Goal: Task Accomplishment & Management: Complete application form

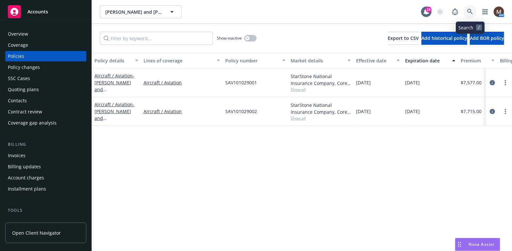
click at [469, 9] on icon at bounding box center [470, 12] width 6 height 6
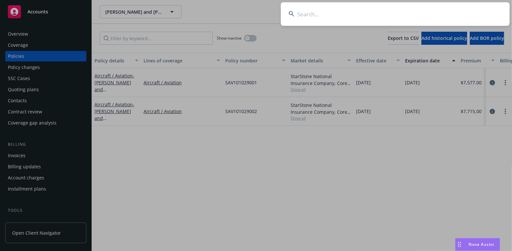
click at [310, 13] on input at bounding box center [395, 14] width 229 height 24
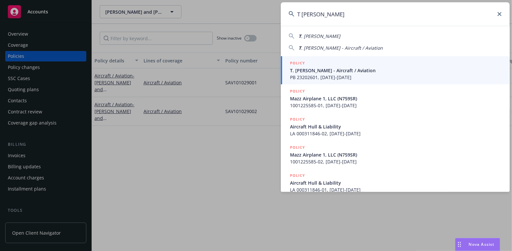
type input "T shane ma"
click at [306, 69] on span "T. Shane Maas - Aircraft / Aviation" at bounding box center [396, 70] width 212 height 7
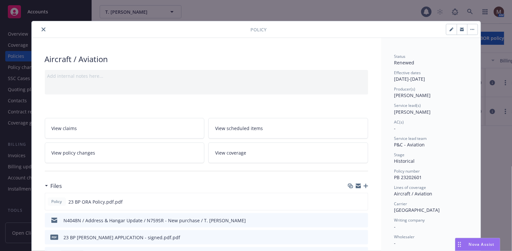
click at [42, 28] on icon "close" at bounding box center [44, 29] width 4 height 4
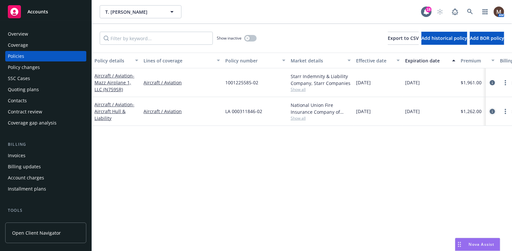
click at [493, 110] on icon "circleInformation" at bounding box center [492, 111] width 5 height 5
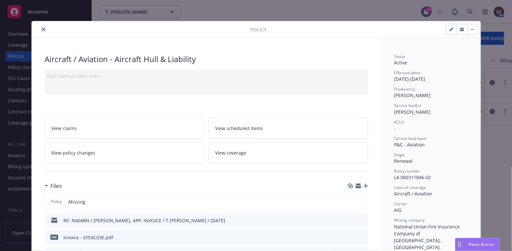
click at [364, 184] on icon "button" at bounding box center [366, 186] width 5 height 5
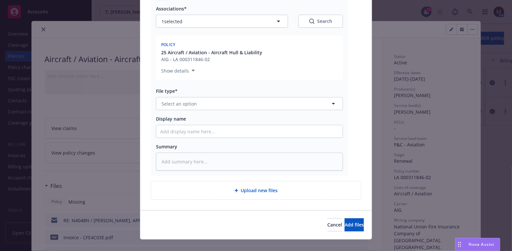
scroll to position [98, 0]
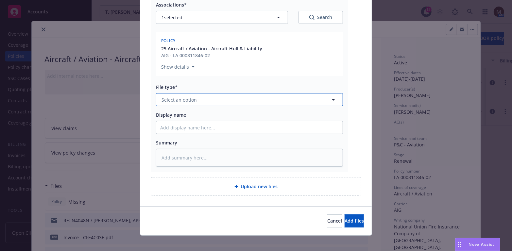
click at [331, 99] on icon "button" at bounding box center [334, 100] width 8 height 8
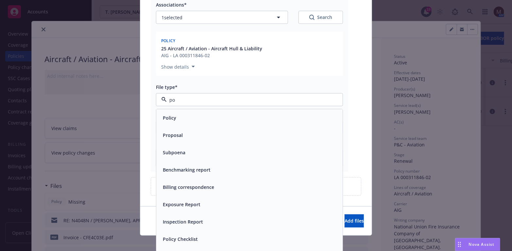
type input "pol"
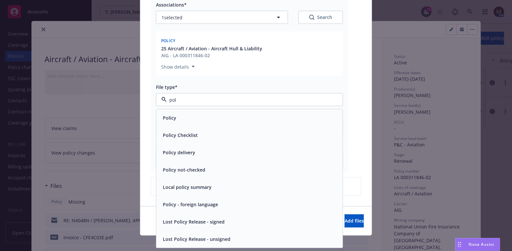
click at [216, 119] on div "Policy" at bounding box center [249, 117] width 178 height 9
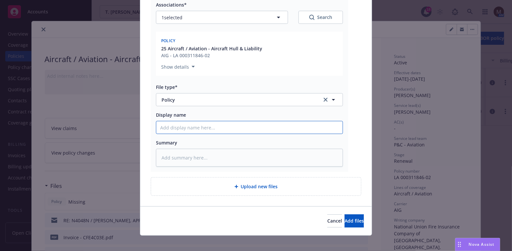
click at [176, 126] on input "Display name" at bounding box center [249, 127] width 186 height 12
type textarea "x"
type input "2"
type textarea "x"
type input "25"
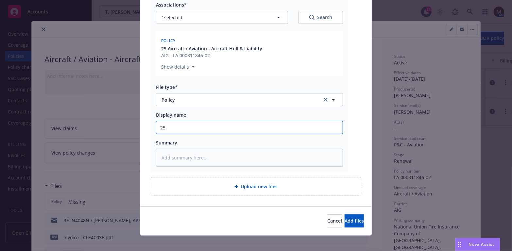
type textarea "x"
type input "25"
type textarea "x"
type input "25 B"
type textarea "x"
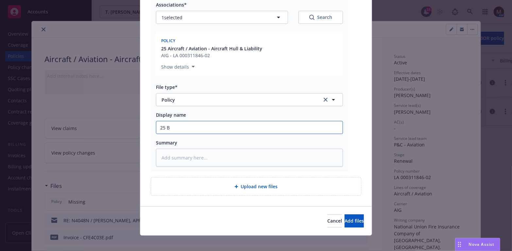
type input "25 BP"
type textarea "x"
type input "25 BP"
type textarea "x"
type input "25 BP -"
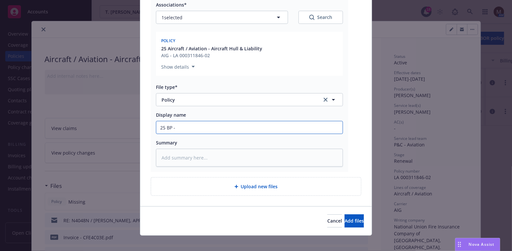
type textarea "x"
type input "25 BP -"
type textarea "x"
type input "25 BP - A"
type textarea "x"
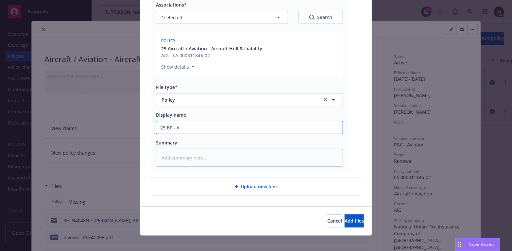
type input "25 BP - AI"
type textarea "x"
type input "25 BP - AIG"
type textarea "x"
type input "25 BP - AIG P"
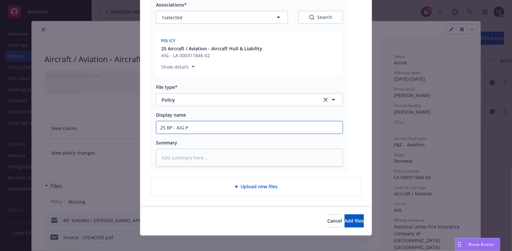
type textarea "x"
type input "25 BP - AIG Po"
type textarea "x"
type input "25 BP - AIG Poli"
type textarea "x"
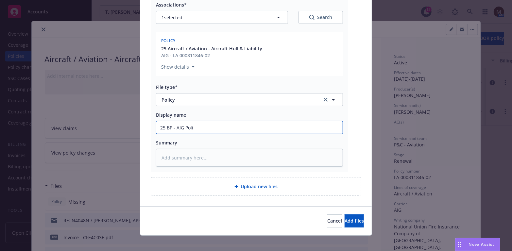
type input "25 BP - AIG Polic"
type textarea "x"
type input "25 BP - AIG Policy"
type textarea "x"
type input "25 BP - AIG Policy,"
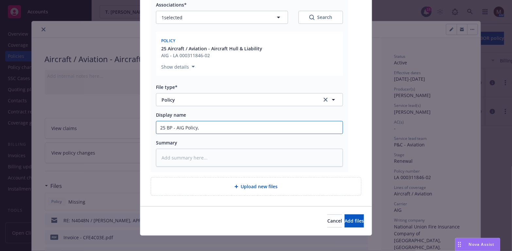
type textarea "x"
type input "25 BP - AIG Policy,"
type textarea "x"
type input "25 BP - AIG Policy, e"
type textarea "x"
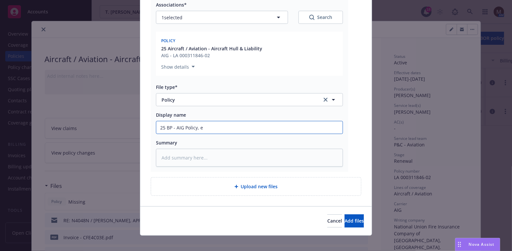
type input "25 BP - AIG Policy, ef"
type textarea "x"
type input "25 BP - AIG Policy, eff"
type textarea "x"
type input "25 BP - AIG Policy, eff"
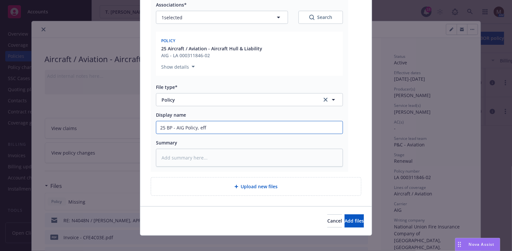
type textarea "x"
type input "25 BP - AIG Policy, eff 0"
type textarea "x"
type input "25 BP - AIG Policy, eff 08"
type textarea "x"
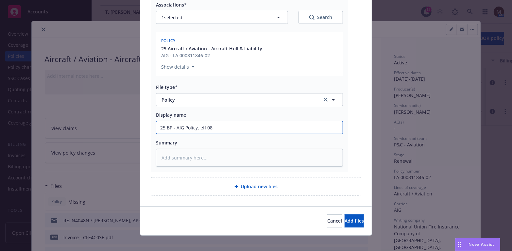
type input "25 BP - AIG Policy, eff 08."
type textarea "x"
type input "25 BP - AIG Policy, eff 08.0"
type textarea "x"
type input "25 BP - AIG Policy, eff 08.02"
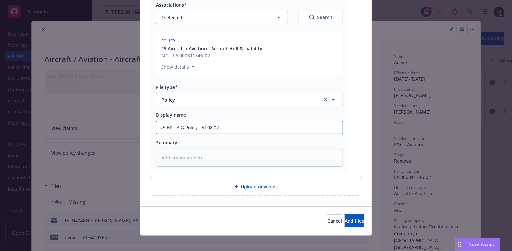
type textarea "x"
type input "25 BP - AIG Policy, eff 08.02."
type textarea "x"
type input "25 BP - AIG Policy, eff 08.02.2"
type textarea "x"
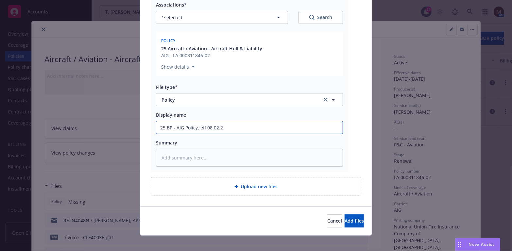
type input "25 BP - AIG Policy, eff 08.02.20"
type textarea "x"
type input "25 BP - AIG Policy, eff 08.02.202"
type textarea "x"
drag, startPoint x: 245, startPoint y: 130, endPoint x: 140, endPoint y: 128, distance: 105.6
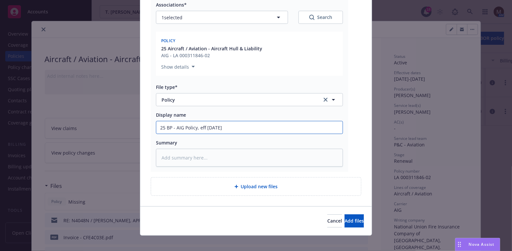
click at [140, 128] on div "PDF LA 000311846-02-00-INSURED.PDF Associations* 1 selected Search Policy 25 Ai…" at bounding box center [255, 87] width 231 height 238
type input "25 BP - AIG Policy, eff 08.02.2025"
click at [176, 156] on textarea at bounding box center [249, 158] width 187 height 18
paste textarea "25 BP - AIG Policy, eff 08.02.2025"
type textarea "x"
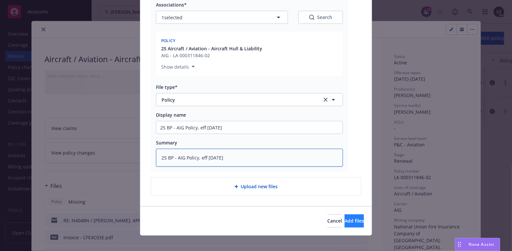
type textarea "25 BP - AIG Policy, eff 08.02.2025"
click at [345, 217] on button "Add files" at bounding box center [354, 220] width 19 height 13
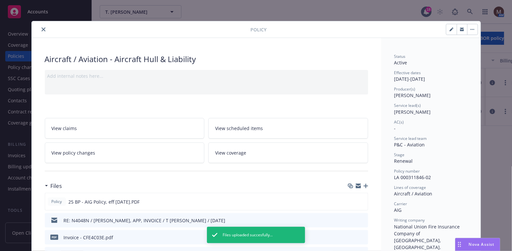
click at [42, 29] on icon "close" at bounding box center [44, 29] width 4 height 4
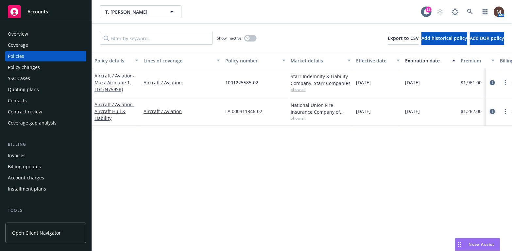
click at [493, 109] on icon "circleInformation" at bounding box center [492, 111] width 5 height 5
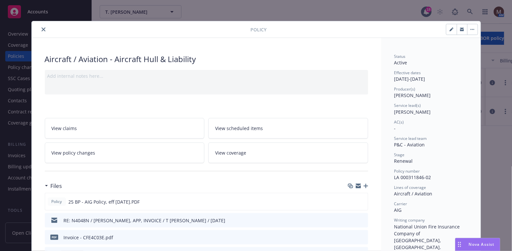
scroll to position [19, 0]
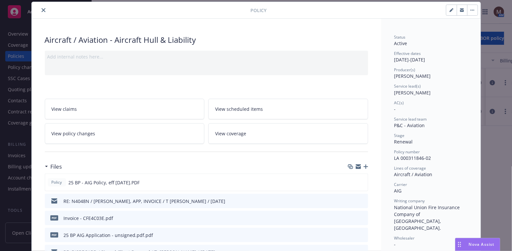
click at [364, 165] on icon "button" at bounding box center [366, 166] width 5 height 5
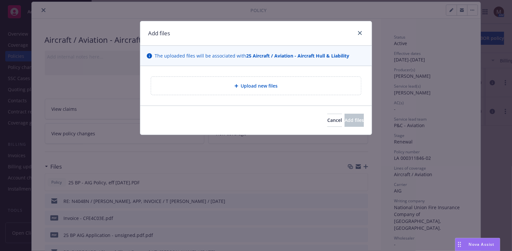
type textarea "x"
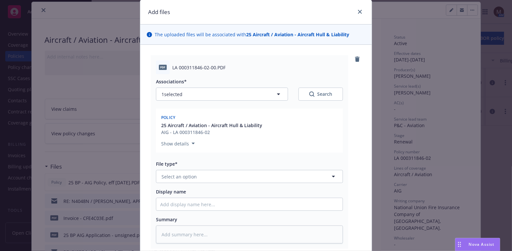
scroll to position [33, 0]
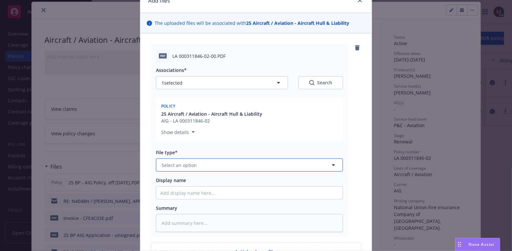
click at [331, 163] on icon "button" at bounding box center [334, 165] width 8 height 8
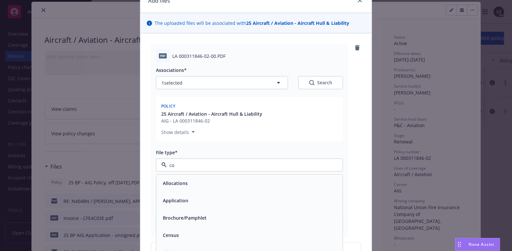
type input "con"
click at [201, 233] on div "Bind confirmation" at bounding box center [182, 235] width 44 height 9
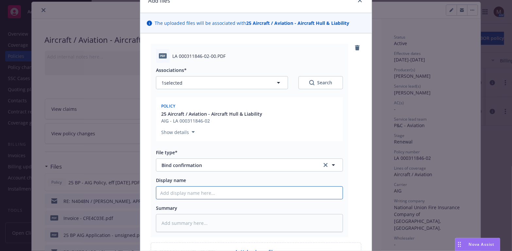
click at [168, 194] on input "Display name" at bounding box center [249, 193] width 186 height 12
type textarea "x"
type input "2"
type textarea "x"
type input "25"
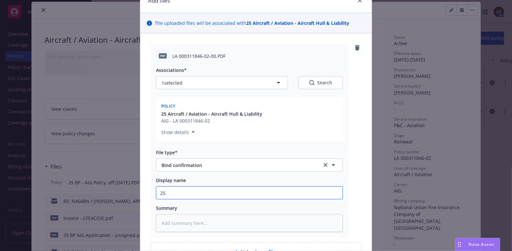
type textarea "x"
type input "25"
type textarea "x"
type input "25 B"
type textarea "x"
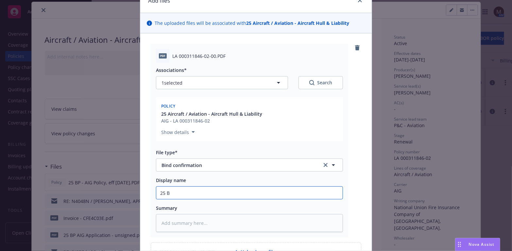
type input "25 BP"
type textarea "x"
type input "25 BP"
type textarea "x"
type input "25 BP -"
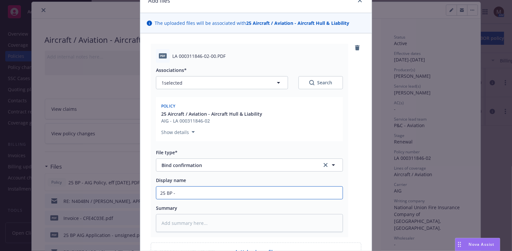
type textarea "x"
type input "25 BP -"
type textarea "x"
type input "25 BP - A"
type textarea "x"
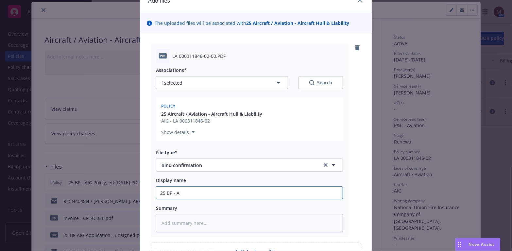
type input "25 BP - AI"
type textarea "x"
type input "25 BP - AIG"
type textarea "x"
type input "25 BP - AIG"
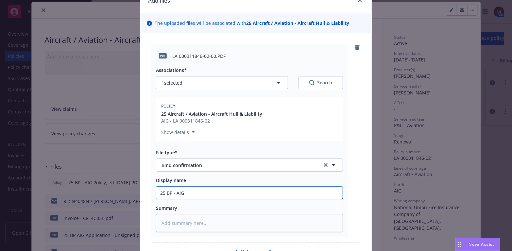
type textarea "x"
type input "25 BP - AIG C"
type textarea "x"
type input "25 BP - AIG Co"
type textarea "x"
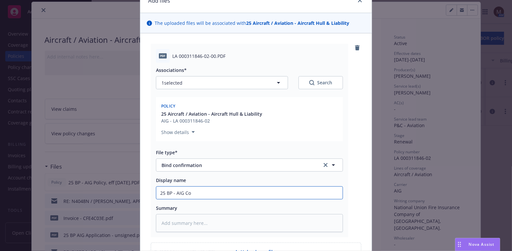
type input "25 BP - AIG Con"
type textarea "x"
type input "25 BP - AIG Conf"
type textarea "x"
type input "25 BP - AIG Confi"
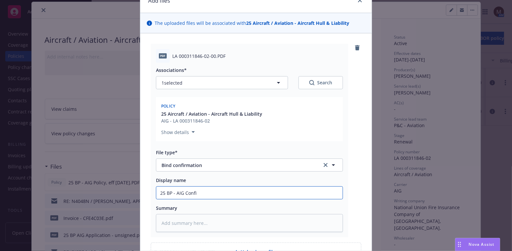
type textarea "x"
type input "25 BP - AIG Confir"
type textarea "x"
type input "25 BP - AIG Confirm"
type textarea "x"
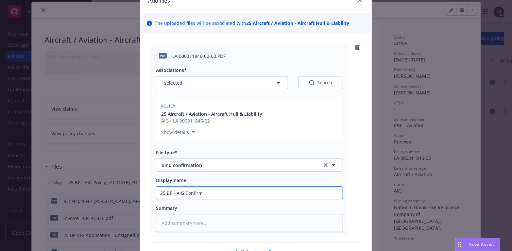
type input "25 BP - AIG Confirma"
type textarea "x"
type input "25 BP - AIG Confirmat"
type textarea "x"
type input "25 BP - AIG Confirmati"
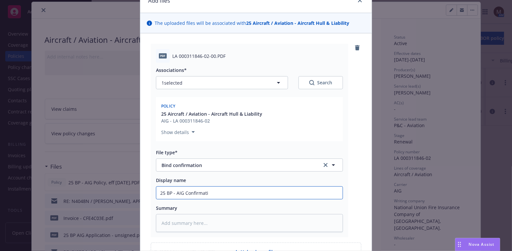
type textarea "x"
type input "25 BP - AIG Confirmatio"
type textarea "x"
type input "25 BP - AIG Confirmation"
type textarea "x"
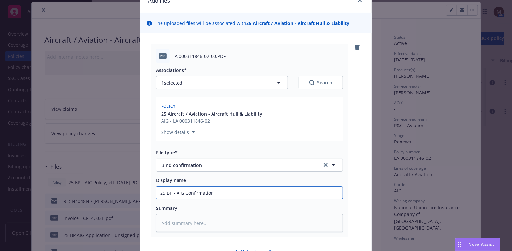
type input "25 BP - AIG Confirmation"
type textarea "x"
type input "25 BP - AIG Confirmation o"
type textarea "x"
type input "25 BP - AIG Confirmation of"
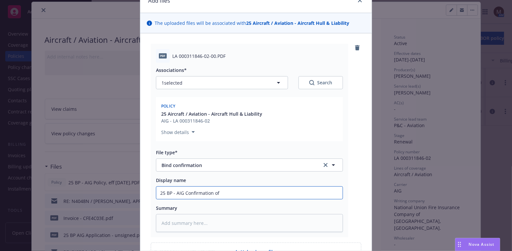
type textarea "x"
type input "25 BP - AIG Confirmation of"
type textarea "x"
type input "25 BP - AIG Confirmation of C"
type textarea "x"
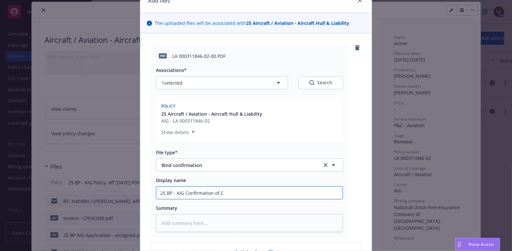
type input "25 BP - AIG Confirmation of Co"
type textarea "x"
type input "25 BP - AIG Confirmation of Cov"
type textarea "x"
type input "25 BP - AIG Confirmation of Cove"
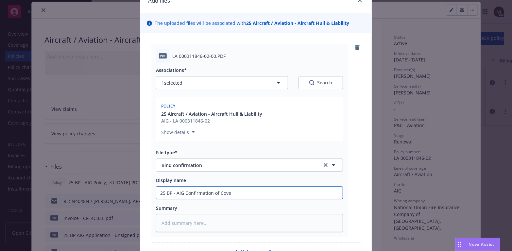
type textarea "x"
type input "25 BP - AIG Confirmation of Cover"
type textarea "x"
type input "25 BP - AIG Confirmation of Covera"
type textarea "x"
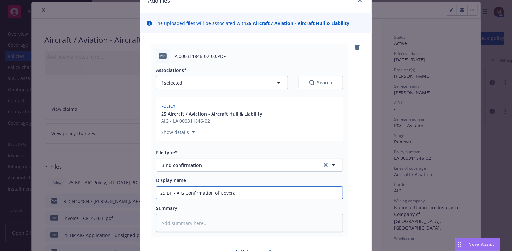
type input "25 BP - AIG Confirmation of Coverag"
type textarea "x"
type input "25 BP - AIG Confirmation of Coverage"
type textarea "x"
drag, startPoint x: 245, startPoint y: 191, endPoint x: 132, endPoint y: 192, distance: 112.5
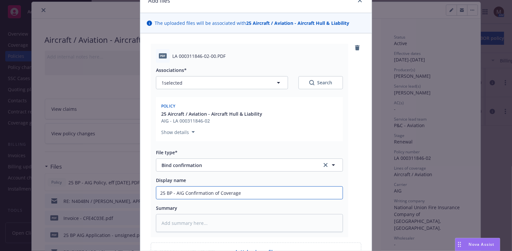
click at [132, 192] on div "Add files The uploaded files will be associated with 25 Aircraft / Aviation - A…" at bounding box center [256, 125] width 512 height 251
type input "25 BP - AIG Confirmation of Coverage"
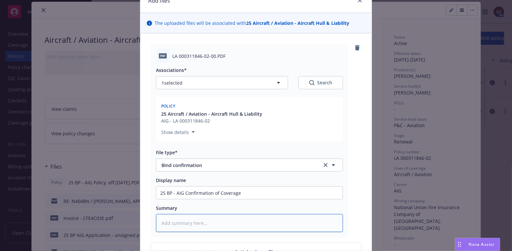
click at [171, 219] on textarea at bounding box center [249, 223] width 187 height 18
paste textarea "25 BP - AIG Confirmation of Coverage"
type textarea "x"
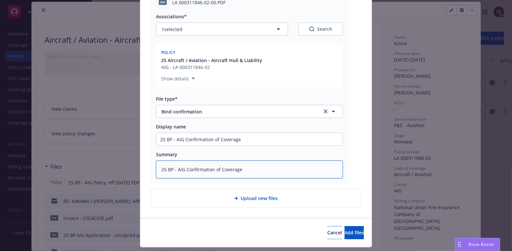
scroll to position [98, 0]
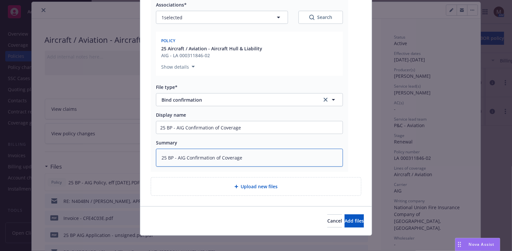
type textarea "25 BP - AIG Confirmation of Coverage"
type textarea "x"
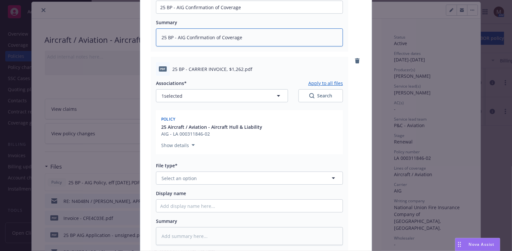
scroll to position [262, 0]
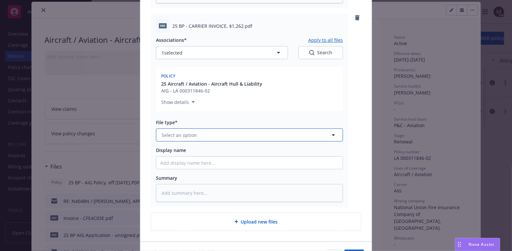
click at [330, 133] on icon "button" at bounding box center [334, 135] width 8 height 8
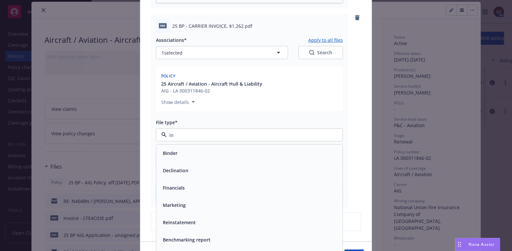
type input "inv"
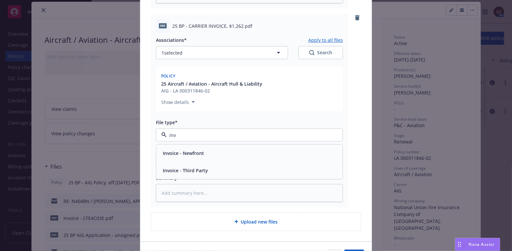
click at [210, 172] on div "Invoice - Third Party" at bounding box center [249, 170] width 178 height 9
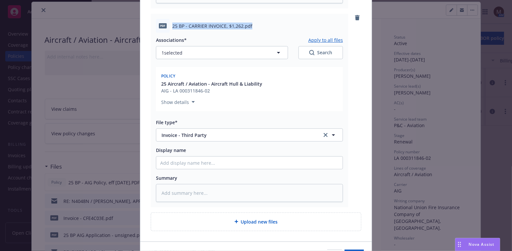
drag, startPoint x: 251, startPoint y: 27, endPoint x: 168, endPoint y: 25, distance: 83.0
click at [168, 25] on div "pdf 25 BP - CARRIER INVOICE, $1,262.pdf" at bounding box center [249, 26] width 187 height 14
copy div "25 BP - CARRIER INVOICE, $1,262.pdf"
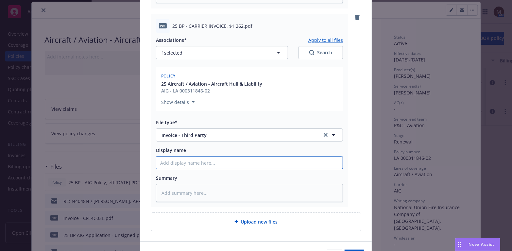
paste input "25 BP - CARRIER INVOICE, $1,262.pdf"
type textarea "x"
type input "25 BP - CARRIER INVOICE, $1,262.pdf"
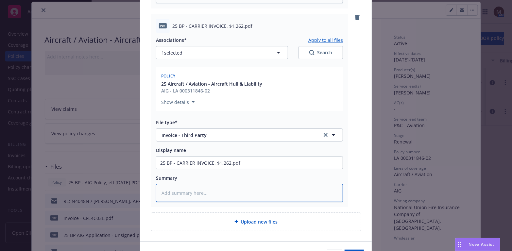
click at [166, 184] on textarea at bounding box center [249, 193] width 187 height 18
paste textarea "25 BP - CARRIER INVOICE, $1,262.pdf"
type textarea "x"
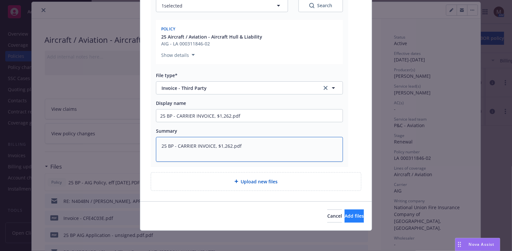
type textarea "25 BP - CARRIER INVOICE, $1,262.pdf"
click at [345, 216] on span "Add files" at bounding box center [354, 216] width 19 height 6
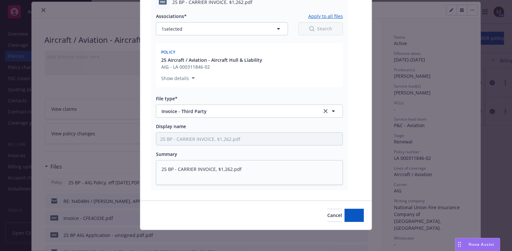
scroll to position [285, 0]
type textarea "x"
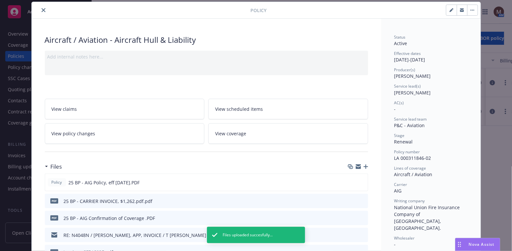
drag, startPoint x: 42, startPoint y: 9, endPoint x: 39, endPoint y: 9, distance: 3.3
click at [42, 9] on icon "close" at bounding box center [44, 10] width 4 height 4
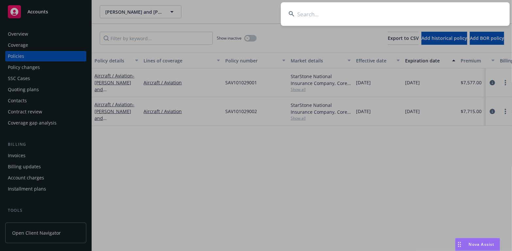
scroll to position [33, 0]
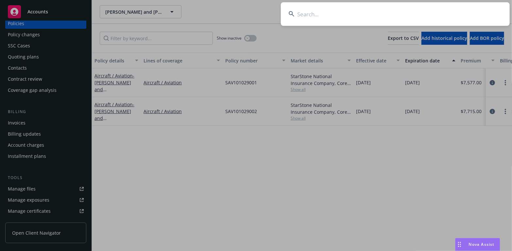
click at [301, 12] on input at bounding box center [395, 14] width 229 height 24
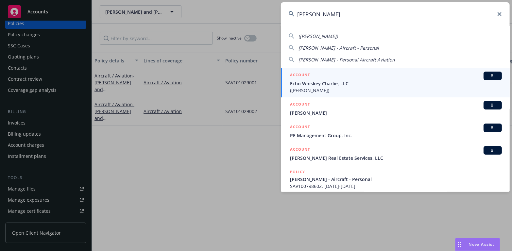
type input "eric copley"
click at [304, 86] on span "Echo Whiskey Charlie, LLC" at bounding box center [396, 83] width 212 height 7
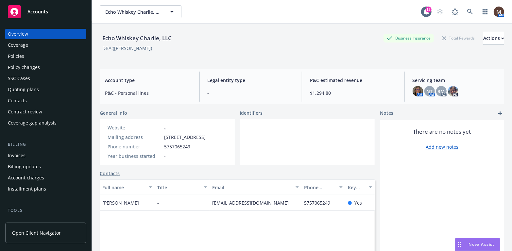
click at [18, 56] on div "Policies" at bounding box center [16, 56] width 16 height 10
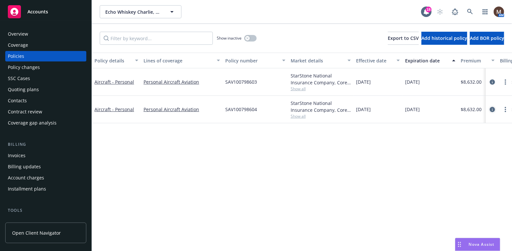
click at [492, 108] on icon "circleInformation" at bounding box center [492, 109] width 5 height 5
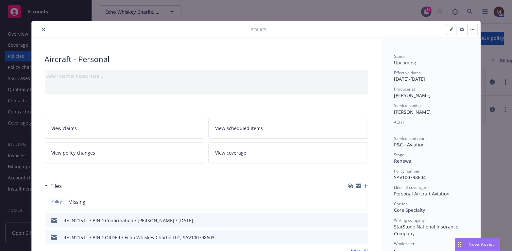
click at [364, 185] on icon "button" at bounding box center [366, 186] width 5 height 5
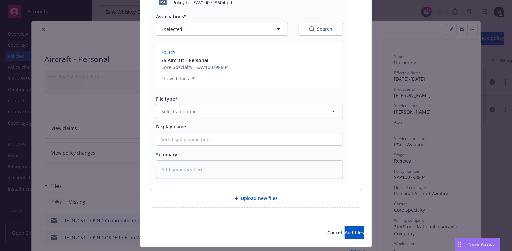
scroll to position [98, 0]
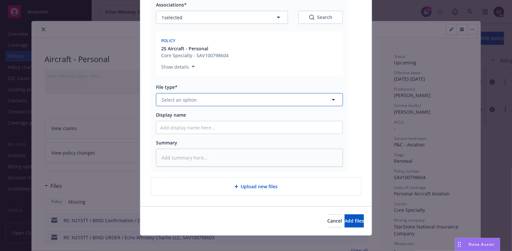
click at [330, 99] on icon "button" at bounding box center [334, 100] width 8 height 8
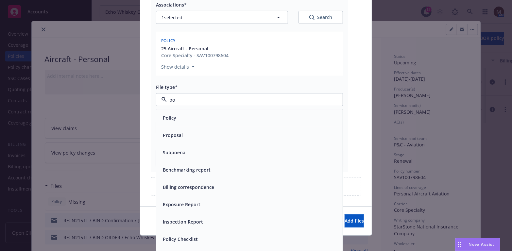
type input "pol"
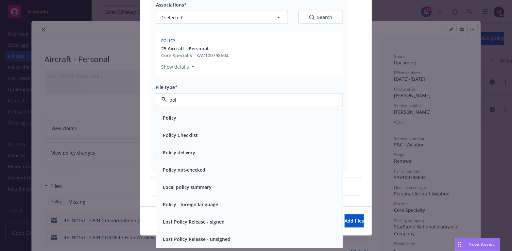
click at [212, 120] on div "Policy" at bounding box center [249, 117] width 178 height 9
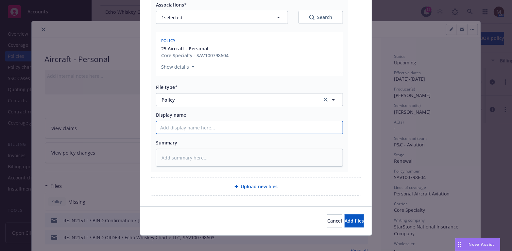
click at [172, 126] on input "Display name" at bounding box center [249, 127] width 186 height 12
type textarea "x"
type input "2"
type textarea "x"
type input "25"
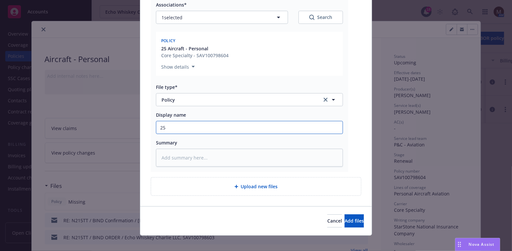
type textarea "x"
type input "25"
type textarea "x"
type input "25 B"
type textarea "x"
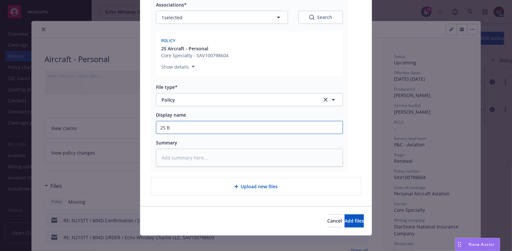
type input "25 BP"
type textarea "x"
type input "25 BP"
type textarea "x"
type input "25 BP -"
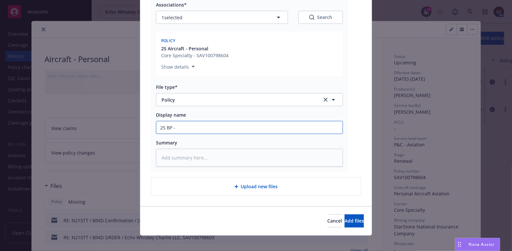
type textarea "x"
type input "25 BP -"
type textarea "x"
type input "25 BP - L"
type textarea "x"
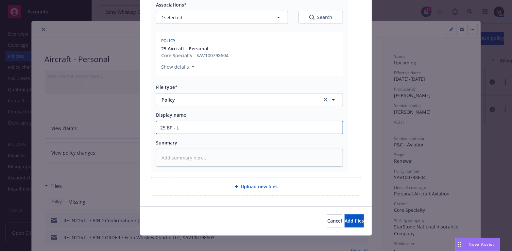
type input "25 BP - LA"
type textarea "x"
type input "25 BP - LAU"
type textarea "x"
type input "25 BP - LAU"
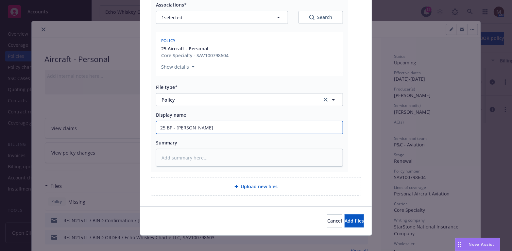
type textarea "x"
type input "25 BP - LAU P"
type textarea "x"
type input "25 BP - LAU Po"
type textarea "x"
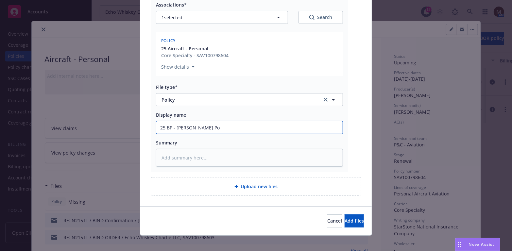
type input "25 BP - LAU Pol"
type textarea "x"
type input "25 BP - LAU Poliy"
type textarea "x"
type input "25 BP - LAU Poliyc"
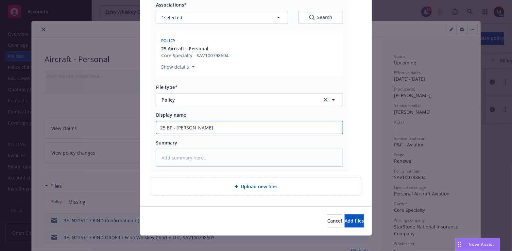
type textarea "x"
type input "25 BP - LAU Poliyc,"
type textarea "x"
type input "25 BP - LAU Poliyc"
type textarea "x"
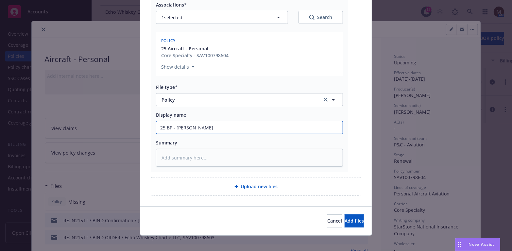
type input "25 BP - LAU Poliy"
type textarea "x"
type input "25 BP - LAU Poli"
type textarea "x"
type input "25 BP - LAU Polic"
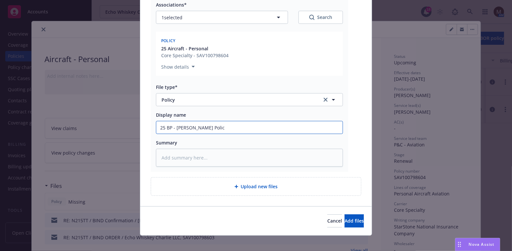
type textarea "x"
type input "25 BP - LAU Policy"
type textarea "x"
type input "25 BP - LAU Policy,"
type textarea "x"
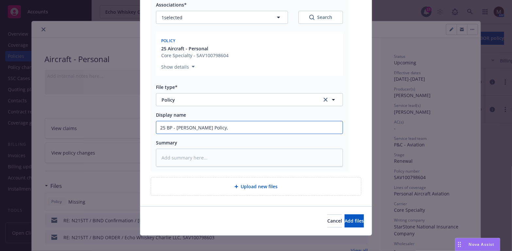
type input "25 BP - LAU Policy,"
type textarea "x"
type input "25 BP - LAU Policy, e"
type textarea "x"
type input "25 BP - LAU Policy, ef"
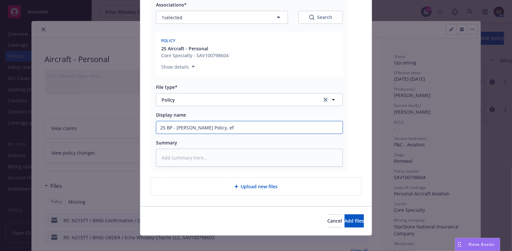
type textarea "x"
type input "25 BP - LAU Policy, eff"
type textarea "x"
type input "25 BP - LAU Policy, eff"
type textarea "x"
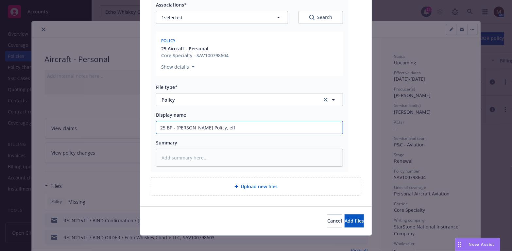
type input "25 BP - LAU Policy, eff 0"
type textarea "x"
type input "25 BP - LAU Policy, eff 08"
type textarea "x"
type input "25 BP - LAU Policy, eff 08."
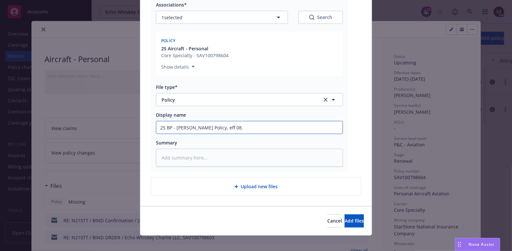
type textarea "x"
type input "25 BP - LAU Policy, eff 08.3"
type textarea "x"
type input "25 BP - LAU Policy, eff 08.31"
type textarea "x"
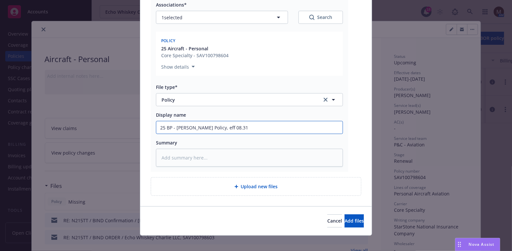
type input "25 BP - LAU Policy, eff 08.31."
type textarea "x"
type input "25 BP - LAU Policy, eff 08.31.2"
type textarea "x"
type input "25 BP - LAU Policy, eff 08.31.20"
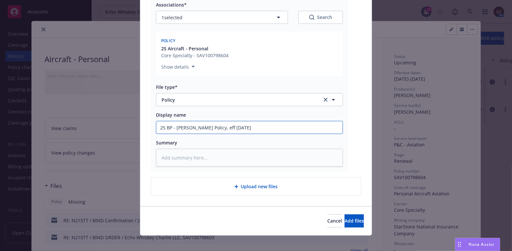
type textarea "x"
type input "25 BP - LAU Policy, eff 08.31.202"
type textarea "x"
drag, startPoint x: 239, startPoint y: 125, endPoint x: 152, endPoint y: 123, distance: 87.3
click at [152, 123] on div "pdf Policy for SAV100798604.pdf Associations* 1 selected Search Policy 25 Aircr…" at bounding box center [249, 75] width 197 height 194
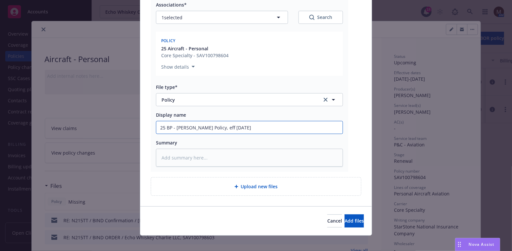
type input "25 BP - LAU Policy, eff 08.31.2025"
click at [177, 156] on textarea at bounding box center [249, 158] width 187 height 18
paste textarea "25 BP - LAU Policy, eff 08.31.2025"
type textarea "x"
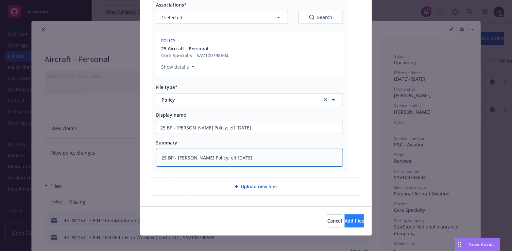
type textarea "25 BP - LAU Policy, eff 08.31.2025"
click at [352, 218] on button "Add files" at bounding box center [354, 220] width 19 height 13
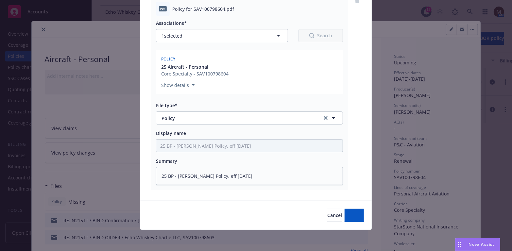
scroll to position [79, 0]
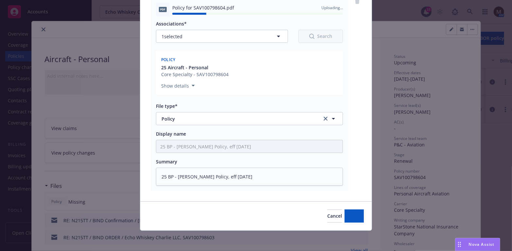
type textarea "x"
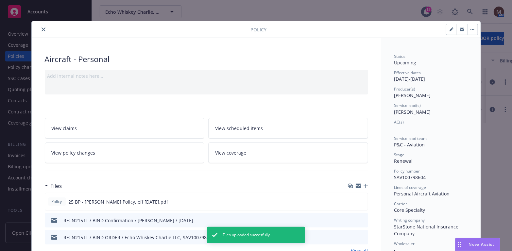
click at [42, 28] on icon "close" at bounding box center [44, 29] width 4 height 4
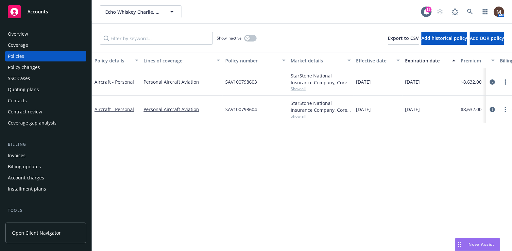
drag, startPoint x: 276, startPoint y: 182, endPoint x: 312, endPoint y: 219, distance: 52.0
click at [276, 182] on div "Policy details Lines of coverage Policy number Market details Effective date Ex…" at bounding box center [302, 152] width 420 height 198
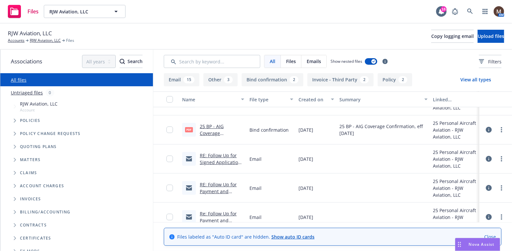
scroll to position [65, 0]
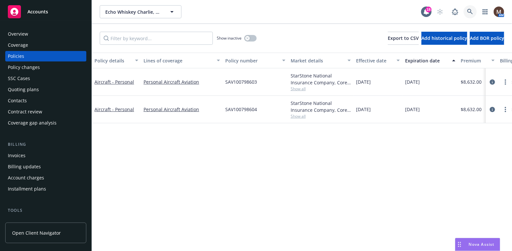
click at [470, 8] on link at bounding box center [470, 11] width 13 height 13
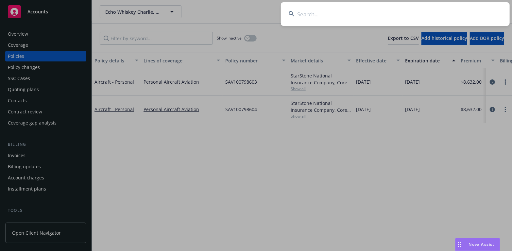
click at [306, 14] on input at bounding box center [395, 14] width 229 height 24
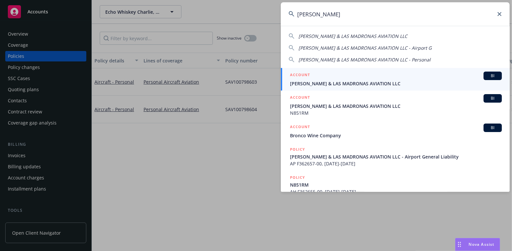
type input "[PERSON_NAME]"
click at [311, 84] on span "[PERSON_NAME] & LAS MADRONAS AVIATION LLC" at bounding box center [396, 83] width 212 height 7
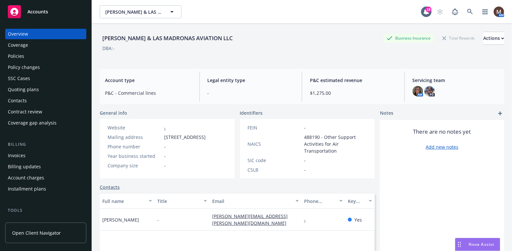
click at [21, 56] on div "Policies" at bounding box center [16, 56] width 16 height 10
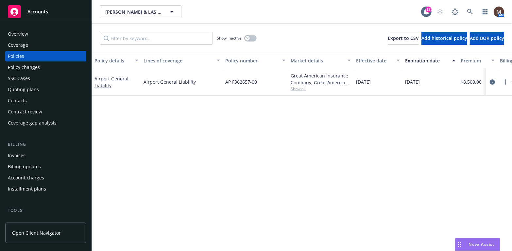
click at [25, 33] on div "Overview" at bounding box center [18, 34] width 20 height 10
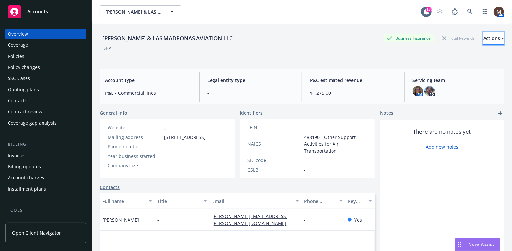
click at [490, 35] on button "Actions" at bounding box center [493, 38] width 21 height 13
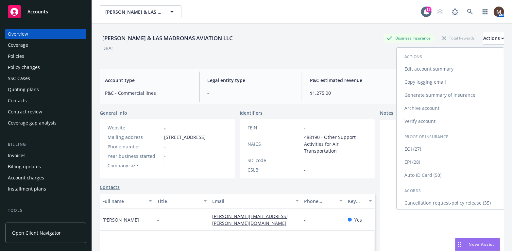
click at [441, 65] on link "Edit account summary" at bounding box center [450, 68] width 107 height 13
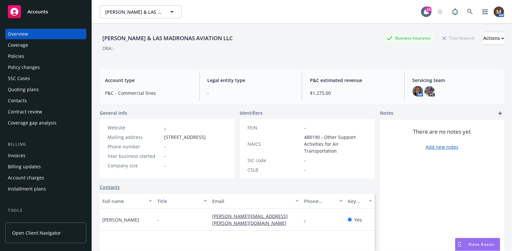
select select "US"
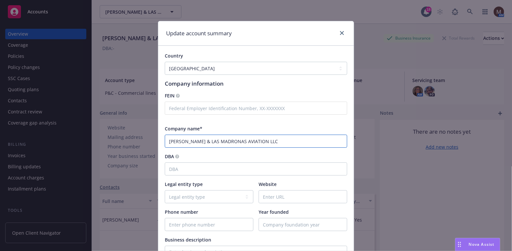
drag, startPoint x: 194, startPoint y: 141, endPoint x: 156, endPoint y: 141, distance: 38.2
click at [158, 141] on div "Country Afghanistan Albania Algeria American Samoa Andorra Angola Anguilla Anta…" at bounding box center [255, 251] width 195 height 410
type input "LAS MADRONAS AVIATION LLC"
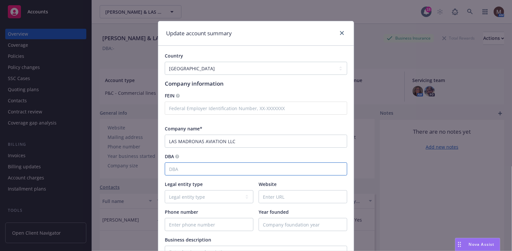
click at [180, 168] on input "DBA" at bounding box center [256, 168] width 182 height 13
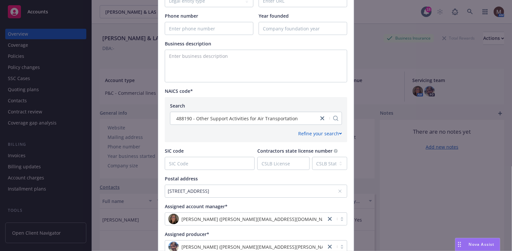
scroll to position [255, 0]
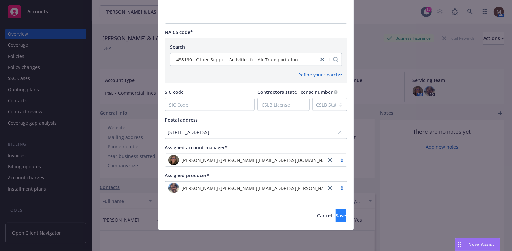
type input "(Brion Wise)"
click at [336, 216] on span "Save" at bounding box center [341, 215] width 10 height 6
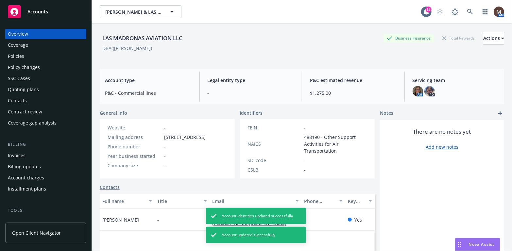
click at [29, 152] on div "Invoices" at bounding box center [46, 155] width 76 height 10
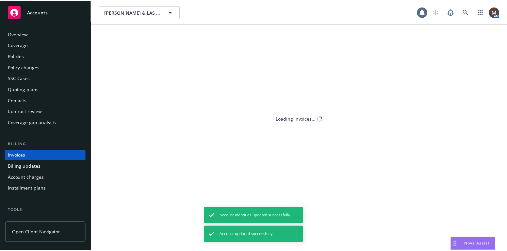
scroll to position [19, 0]
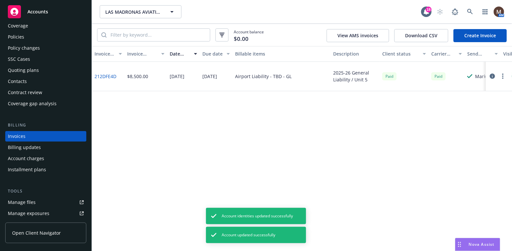
click at [21, 35] on div "Policies" at bounding box center [16, 37] width 16 height 10
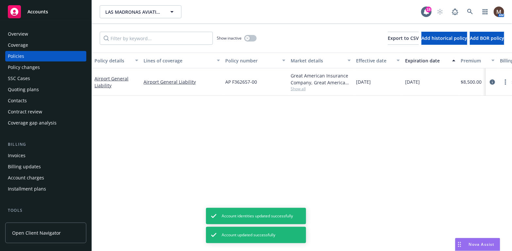
click at [34, 67] on div "Policy changes" at bounding box center [24, 67] width 32 height 10
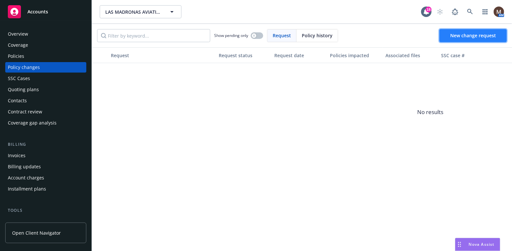
click at [477, 35] on span "New change request" at bounding box center [473, 35] width 46 height 6
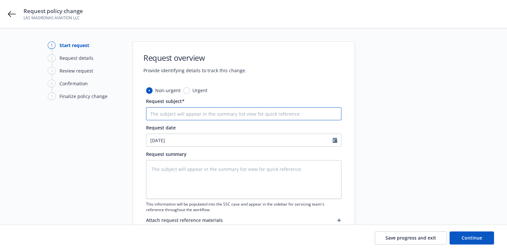
click at [162, 114] on input "Request subject*" at bounding box center [243, 113] width 195 height 13
type textarea "x"
type input "2"
type textarea "x"
type input "25"
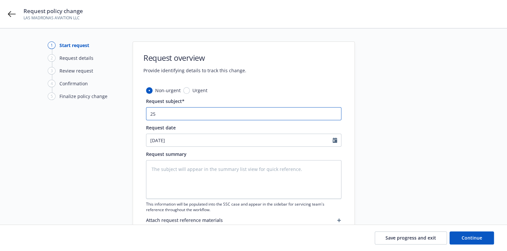
type textarea "x"
type input "25"
type textarea "x"
type input "25 B"
type textarea "x"
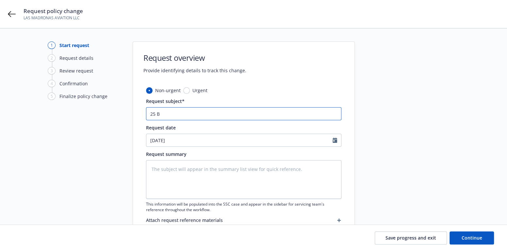
type input "25 BP"
type textarea "x"
type input "25 BP"
type textarea "x"
type input "25 BP -"
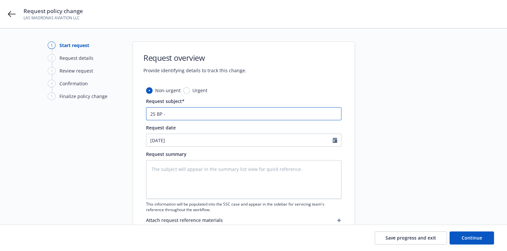
type textarea "x"
type input "25 BP -"
type textarea "x"
type input "25 BP - P"
type textarea "x"
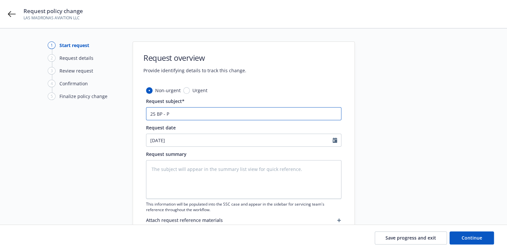
type input "25 BP -"
type textarea "x"
type input "25 BP - -"
type textarea "x"
type input "25 BP - -"
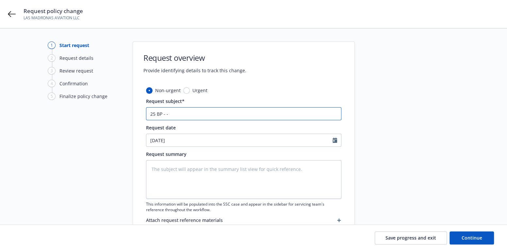
type textarea "x"
type input "25 BP - - E"
type textarea "x"
type input "25 BP - - EN"
type textarea "x"
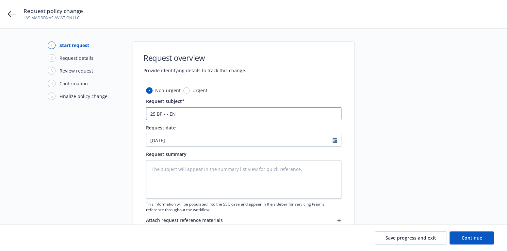
type input "25 BP - - END"
type textarea "x"
type input "25 BP - - ENDO"
type textarea "x"
type input "25 BP - - ENDO"
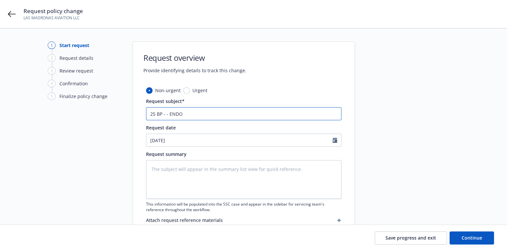
type textarea "x"
type input "25 BP - - ENDO 0"
type textarea "x"
type input "25 BP - - ENDO 02"
type textarea "x"
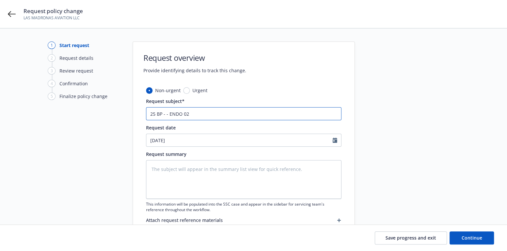
type input "25 BP - - ENDO 02"
type textarea "x"
type input "25 BP - - ENDO 02 -"
type textarea "x"
type input "25 BP - - ENDO 02 -"
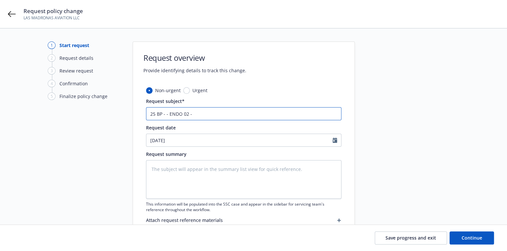
type textarea "x"
type input "25 BP - - ENDO 02 - U"
type textarea "x"
type input "25 BP - - ENDO 02 - Up"
type textarea "x"
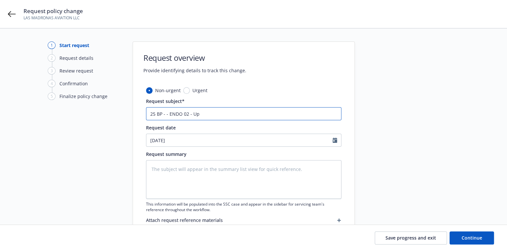
type input "25 BP - - ENDO 02 - Upd"
type textarea "x"
type input "25 BP - - ENDO 02 - Upda"
type textarea "x"
type input "25 BP - - ENDO 02 - Updat"
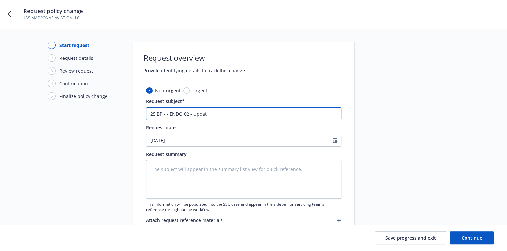
type textarea "x"
type input "25 BP - - ENDO 02 - Update"
type textarea "x"
type input "25 BP - - ENDO 02 - Updated"
type textarea "x"
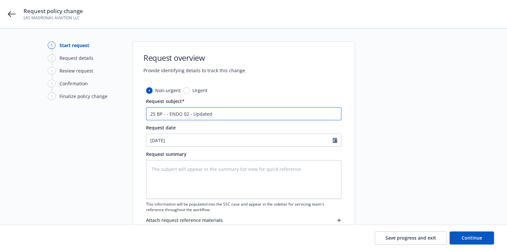
type input "25 BP - - ENDO 02 - Update"
type textarea "x"
type input "25 BP - - ENDO 02 - Updat"
type textarea "x"
type input "25 BP - - ENDO 02 - Upda"
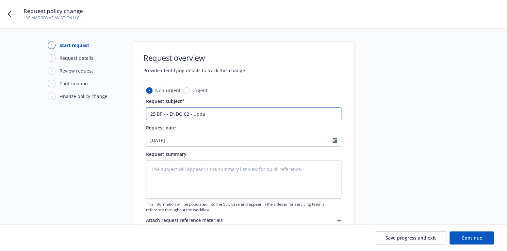
type textarea "x"
type input "25 BP - - ENDO 02 - Upd"
type textarea "x"
type input "25 BP - - ENDO 02 - Up"
type textarea "x"
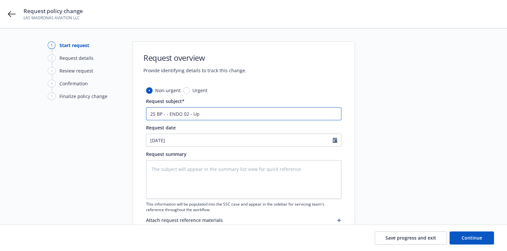
type input "25 BP - - ENDO 02 - U"
type textarea "x"
type input "25 BP - - ENDO 02 -"
type textarea "x"
type input "25 BP - - ENDO 02 - N"
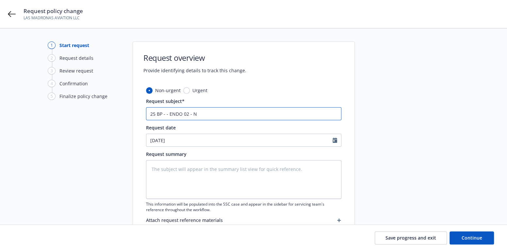
type textarea "x"
type input "25 BP - - ENDO 02 - Na"
type textarea "x"
type input "25 BP - - ENDO 02 - Nam"
type textarea "x"
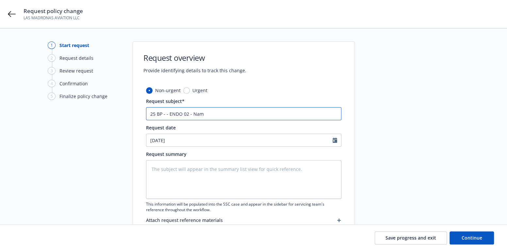
type input "25 BP - - ENDO 02 - Name"
type textarea "x"
type input "25 BP - - ENDO 02 - Named"
type textarea "x"
type input "25 BP - - ENDO 02 - Named"
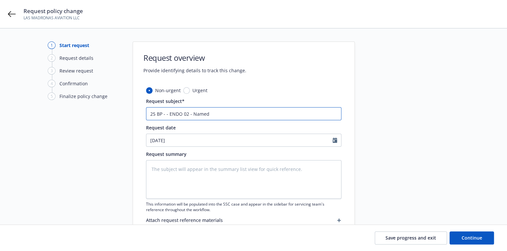
type textarea "x"
type input "25 BP - - ENDO 02 - Named I"
type textarea "x"
type input "25 BP - - ENDO 02 - Named In"
type textarea "x"
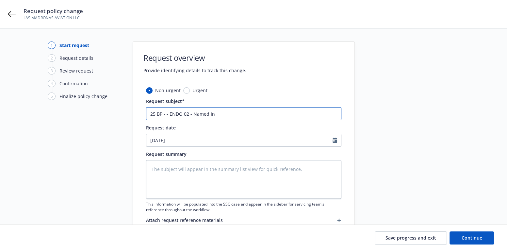
type input "25 BP - - ENDO 02 - Named Ins"
type textarea "x"
type input "25 BP - - ENDO 02 - Named Insu"
type textarea "x"
type input "25 BP - - ENDO 02 - Named Insur"
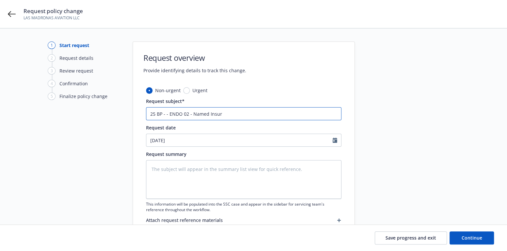
type textarea "x"
type input "25 BP - - ENDO 02 - Named Insure"
type textarea "x"
type input "25 BP - - ENDO 02 - Named Insured"
type textarea "x"
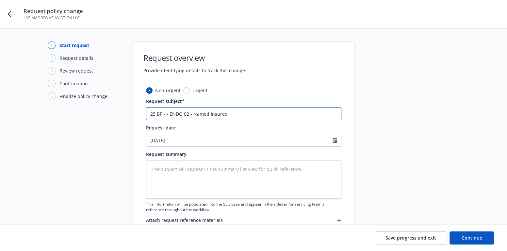
type input "25 BP - - ENDO 02 - Named Insured"
type textarea "x"
type input "25 BP - - ENDO 02 - Named Insured u"
type textarea "x"
type input "25 BP - - ENDO 02 - Named Insured up"
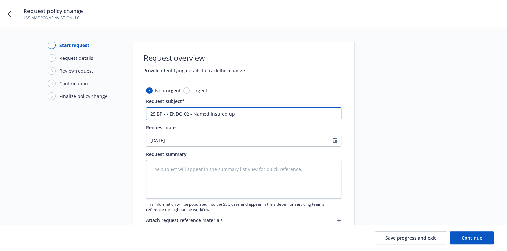
type textarea "x"
type input "25 BP - - ENDO 02 - Named Insured upd"
type textarea "x"
type input "25 BP - - ENDO 02 - Named Insured upda"
type textarea "x"
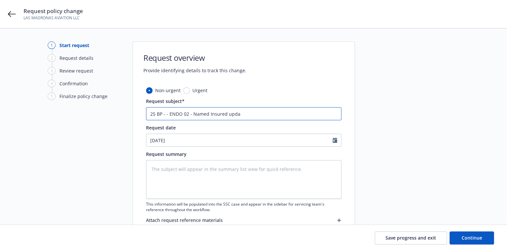
type input "25 BP - - ENDO 02 - Named Insured updat"
type textarea "x"
type input "25 BP - - ENDO 02 - Named Insured update"
type textarea "x"
type input "25 BP - - ENDO 02 - Named Insured update;"
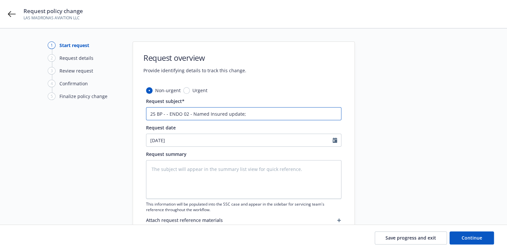
type textarea "x"
type input "25 BP - - ENDO 02 - Named Insured update;"
type textarea "x"
type input "25 BP - - ENDO 02 - Named Insured update; L"
type textarea "x"
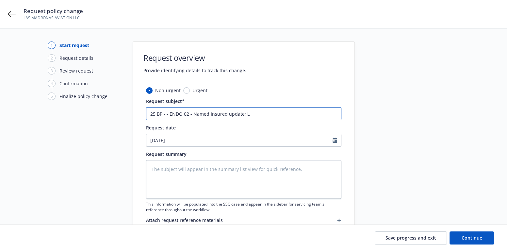
type input "25 BP - - ENDO 02 - Named Insured update; La"
type textarea "x"
type input "25 BP - - ENDO 02 - Named Insured update; Las"
type textarea "x"
type input "25 BP - - ENDO 02 - Named Insured update; Las"
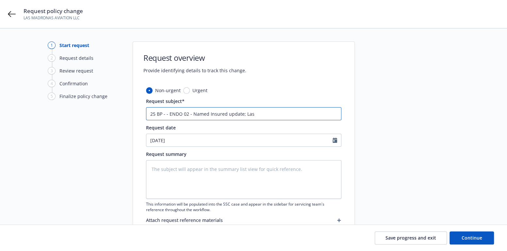
type textarea "x"
type input "25 BP - - ENDO 02 - Named Insured update; Las M"
type textarea "x"
type input "25 BP - - ENDO 02 - Named Insured update; Las Ma"
type textarea "x"
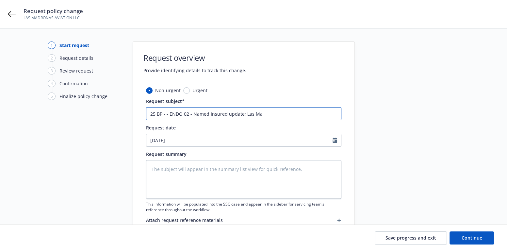
type input "25 BP - - ENDO 02 - Named Insured update; Las Mad"
type textarea "x"
type input "25 BP - - ENDO 02 - Named Insured update; Las Madr"
type textarea "x"
type input "25 BP - - ENDO 02 - Named Insured update; Las Madro"
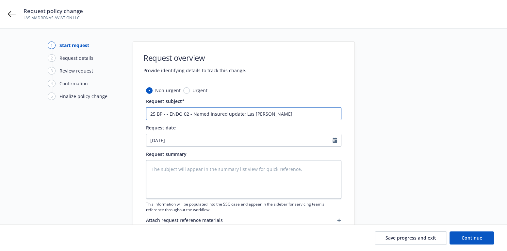
type textarea "x"
type input "25 BP - - ENDO 02 - Named Insured update; Las Madron"
type textarea "x"
type input "25 BP - - ENDO 02 - Named Insured update; Las Madrona"
type textarea "x"
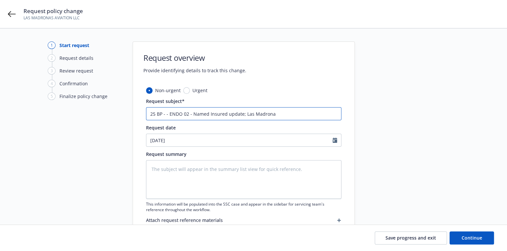
type input "25 BP - - ENDO 02 - Named Insured update; Las Madronas"
type textarea "x"
type input "25 BP - - ENDO 02 - Named Insured update; Las Madronas"
type textarea "x"
type input "25 BP - - ENDO 02 - Named Insured update; Las Madronas A"
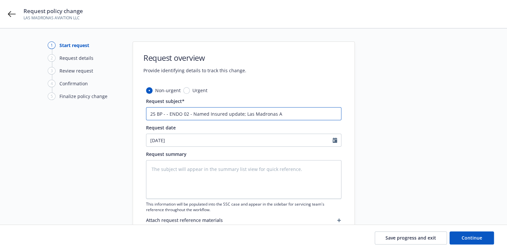
type textarea "x"
type input "25 BP - - ENDO 02 - Named Insured update; Las Madronas Av"
type textarea "x"
type input "25 BP - - ENDO 02 - Named Insured update; Las Madronas Avi"
type textarea "x"
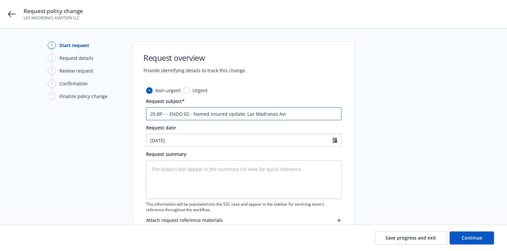
type input "25 BP - - ENDO 02 - Named Insured update; Las Madronas Avia"
type textarea "x"
type input "25 BP - - ENDO 02 - Named Insured update; Las Madronas Aviat"
type textarea "x"
type input "25 BP - - ENDO 02 - Named Insured update; Las Madronas Aviati"
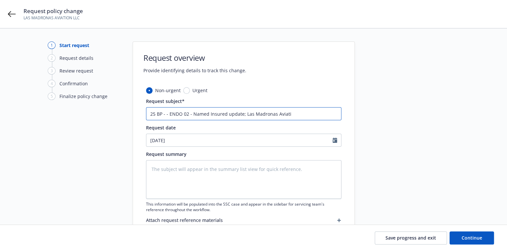
type textarea "x"
type input "25 BP - - ENDO 02 - Named Insured update; Las Madronas Aviatio"
type textarea "x"
type input "25 BP - - ENDO 02 - Named Insured update; Las Madronas Aviation"
type textarea "x"
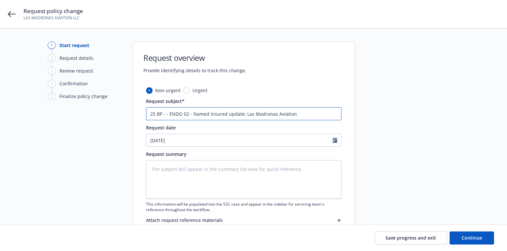
type input "25 BP - - ENDO 02 - Named Insured update; Las Madronas Aviation"
type textarea "x"
type input "25 BP - - ENDO 02 - Named Insured update; Las Madronas Aviation L"
type textarea "x"
type input "25 BP - - ENDO 02 - Named Insured update; Las Madronas Aviation LL"
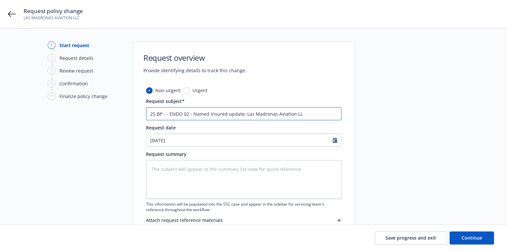
type textarea "x"
drag, startPoint x: 303, startPoint y: 114, endPoint x: 146, endPoint y: 104, distance: 157.2
click at [146, 104] on div "Request subject* 25 BP - - ENDO 02 - Named Insured update; Las Madronas Aviatio…" at bounding box center [243, 109] width 195 height 23
type input "25 BP - - ENDO 02 - Named Insured update; Las Madronas Aviation LLC"
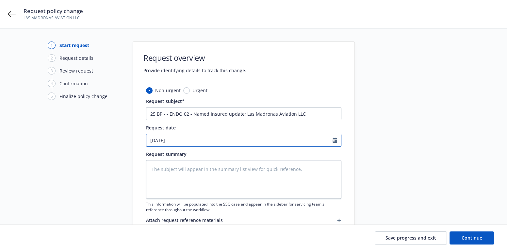
click at [336, 140] on icon "Calendar" at bounding box center [335, 140] width 5 height 5
select select "8"
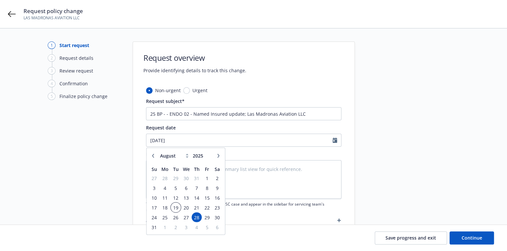
click at [175, 208] on span "19" at bounding box center [175, 207] width 9 height 8
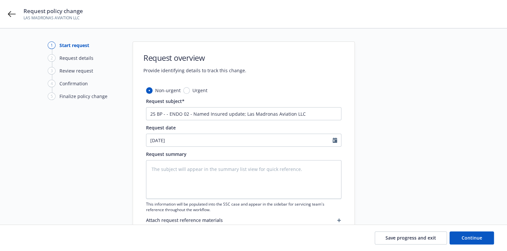
type textarea "x"
type input "[DATE]"
click at [160, 168] on textarea at bounding box center [243, 179] width 195 height 39
paste textarea "25 BP - CARRIER INVOICE, $5,823"
type textarea "x"
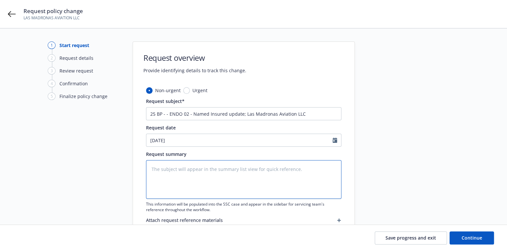
type textarea "25 BP - CARRIER INVOICE, $5,823"
drag, startPoint x: 226, startPoint y: 169, endPoint x: 140, endPoint y: 171, distance: 85.7
click at [141, 171] on div "Non-urgent Urgent Request subject* 25 BP - - ENDO 02 - Named Insured update; La…" at bounding box center [244, 165] width 222 height 157
type textarea "x"
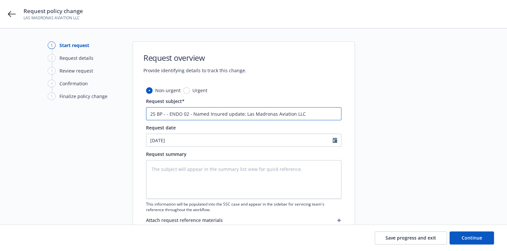
drag, startPoint x: 310, startPoint y: 116, endPoint x: 136, endPoint y: 114, distance: 173.9
click at [138, 116] on div "Non-urgent Urgent Request subject* 25 BP - - ENDO 02 - Named Insured update; La…" at bounding box center [244, 165] width 222 height 157
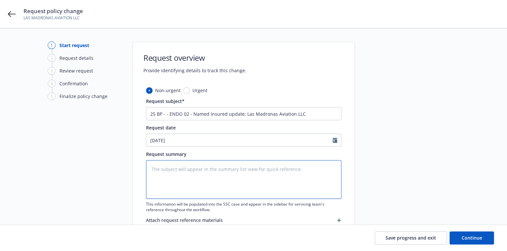
click at [157, 164] on textarea at bounding box center [243, 179] width 195 height 39
paste textarea "25 BP - - ENDO 02 - Named Insured update; Las Madronas Aviation LLC"
type textarea "x"
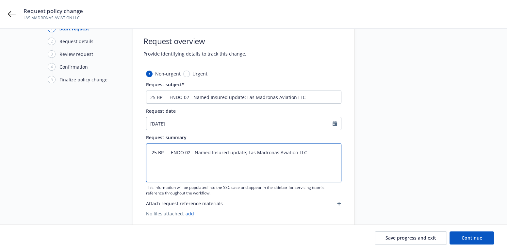
scroll to position [33, 0]
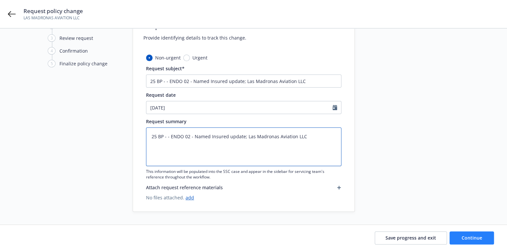
type textarea "25 BP - - ENDO 02 - Named Insured update; Las Madronas Aviation LLC"
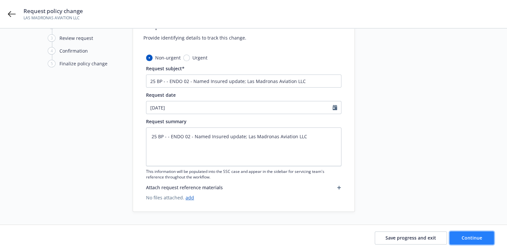
click at [465, 237] on span "Continue" at bounding box center [472, 238] width 21 height 6
type textarea "x"
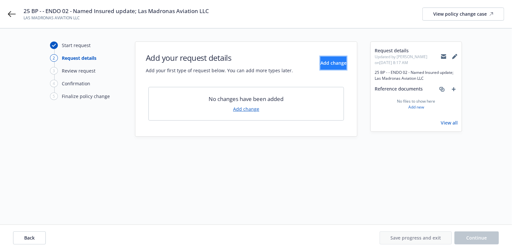
click at [328, 60] on span "Add change" at bounding box center [333, 63] width 26 height 6
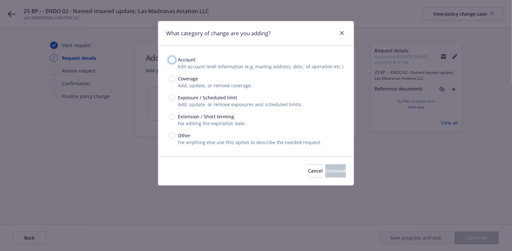
click at [171, 58] on input "Account" at bounding box center [172, 60] width 7 height 7
radio input "true"
click at [331, 168] on span "Continue" at bounding box center [335, 171] width 21 height 6
select select "US"
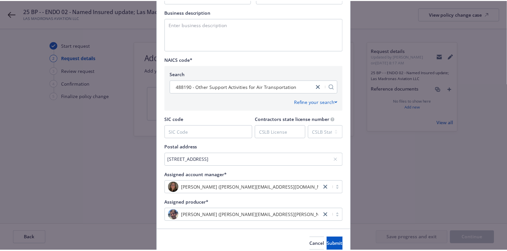
scroll to position [258, 0]
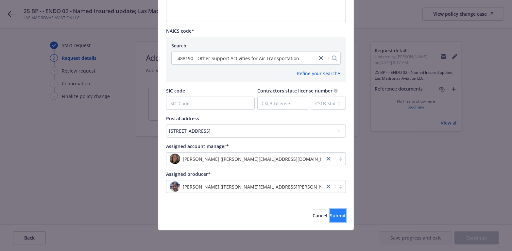
click at [330, 213] on span "Submit" at bounding box center [338, 215] width 16 height 6
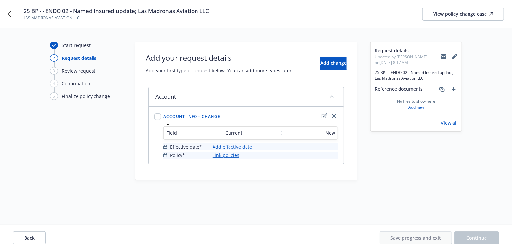
click at [228, 145] on link "Add effective date" at bounding box center [232, 147] width 40 height 7
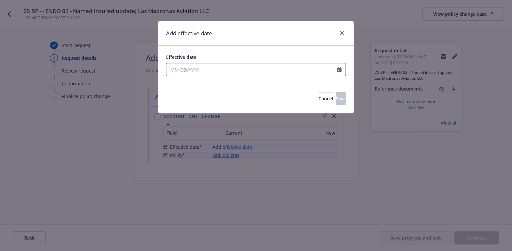
click at [340, 69] on icon "Calendar" at bounding box center [339, 69] width 5 height 5
select select "8"
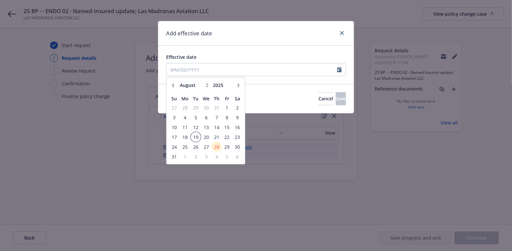
click at [195, 136] on span "19" at bounding box center [195, 137] width 9 height 8
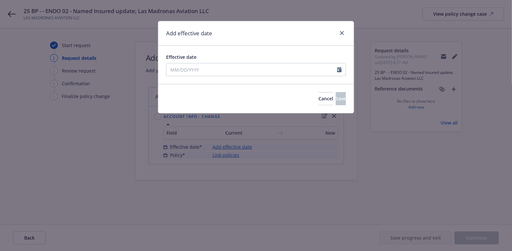
type input "[DATE]"
click at [336, 99] on span "Save" at bounding box center [341, 98] width 10 height 6
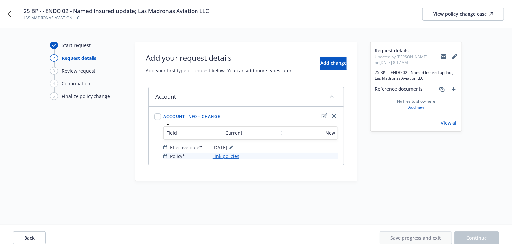
click at [226, 154] on link "Link policies" at bounding box center [225, 156] width 27 height 7
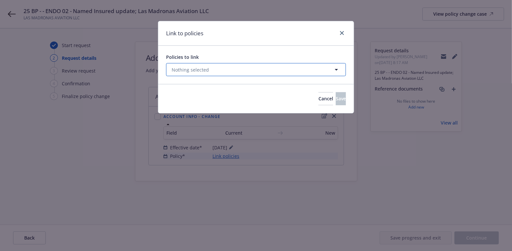
click at [334, 69] on icon "button" at bounding box center [336, 70] width 8 height 8
select select "ACTIVE"
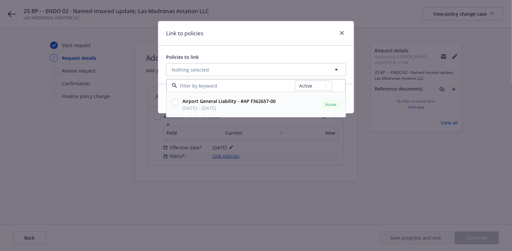
click at [176, 103] on input "checkbox" at bounding box center [175, 102] width 7 height 7
checkbox input "true"
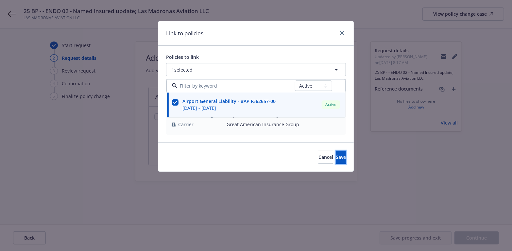
drag, startPoint x: 335, startPoint y: 158, endPoint x: 143, endPoint y: 159, distance: 191.9
click at [336, 158] on span "Save" at bounding box center [341, 157] width 10 height 6
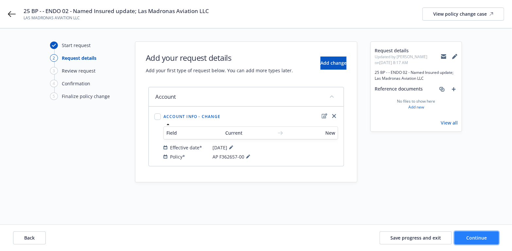
click at [477, 236] on span "Continue" at bounding box center [476, 238] width 21 height 6
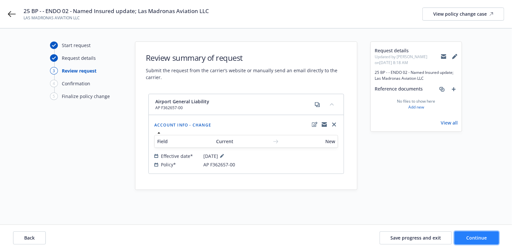
drag, startPoint x: 472, startPoint y: 235, endPoint x: 466, endPoint y: 235, distance: 5.6
click at [471, 235] on span "Continue" at bounding box center [476, 238] width 21 height 6
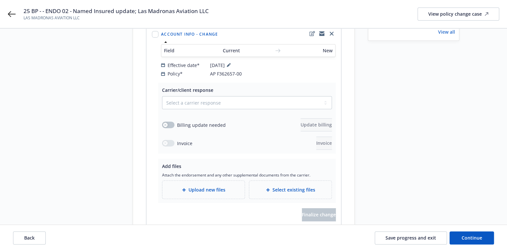
scroll to position [98, 0]
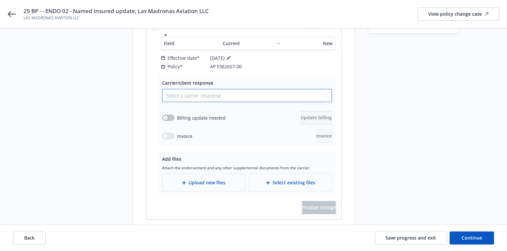
drag, startPoint x: 324, startPoint y: 87, endPoint x: 320, endPoint y: 87, distance: 4.6
click at [324, 89] on select "Select a carrier response Accepted Accepted with revision No endorsement needed…" at bounding box center [247, 95] width 170 height 13
select select "ACCEPTED"
click at [162, 89] on select "Select a carrier response Accepted Accepted with revision No endorsement needed…" at bounding box center [247, 95] width 170 height 13
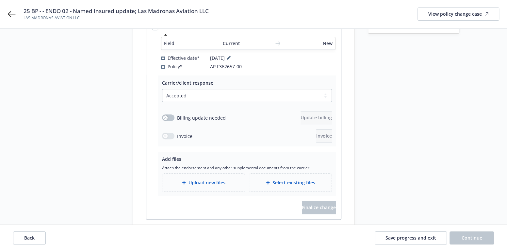
click at [200, 179] on span "Upload new files" at bounding box center [207, 182] width 37 height 7
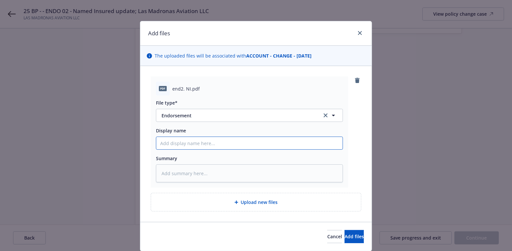
click at [181, 142] on input "Display name" at bounding box center [249, 143] width 186 height 12
paste input "25 BP - - ENDO 02 - Named Insured update; Las Madronas Aviation LLC"
type textarea "x"
type input "25 BP - - ENDO 02 - Named Insured update; Las Madronas Aviation LLC"
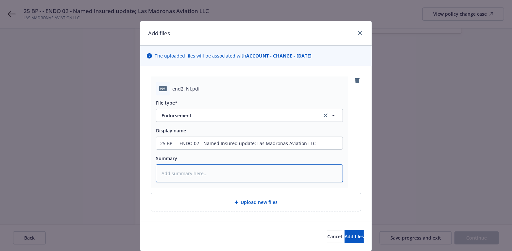
click at [169, 172] on textarea at bounding box center [249, 173] width 187 height 18
paste textarea "25 BP - - ENDO 02 - Named Insured update; Las Madronas Aviation LLC"
type textarea "x"
type textarea "25 BP - - ENDO 02 - Named Insured update; Las Madronas Aviation LLC"
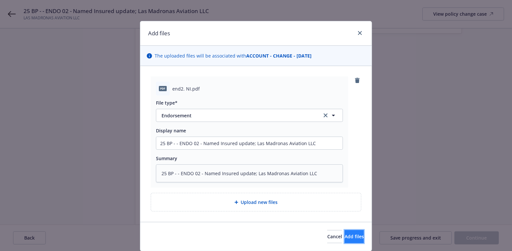
click at [346, 234] on span "Add files" at bounding box center [354, 236] width 19 height 6
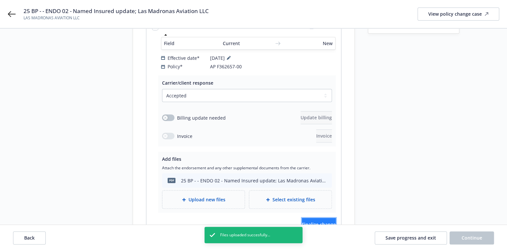
click at [316, 221] on span "Finalize change" at bounding box center [319, 224] width 34 height 6
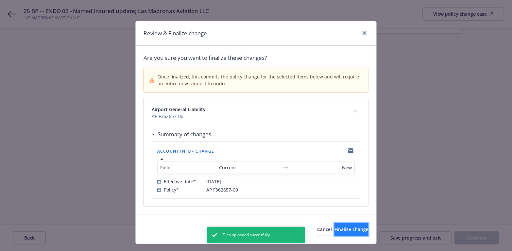
drag, startPoint x: 336, startPoint y: 227, endPoint x: 277, endPoint y: 225, distance: 58.5
click at [335, 227] on span "Finalize change" at bounding box center [351, 229] width 34 height 6
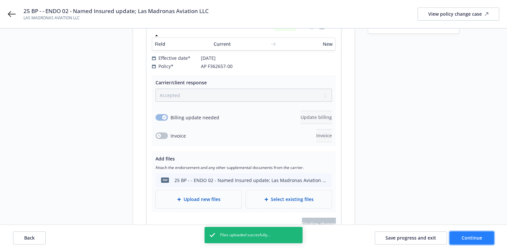
click at [467, 234] on button "Continue" at bounding box center [472, 237] width 44 height 13
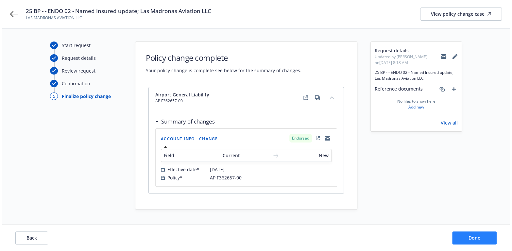
scroll to position [0, 0]
click at [467, 239] on button "Done" at bounding box center [476, 237] width 44 height 13
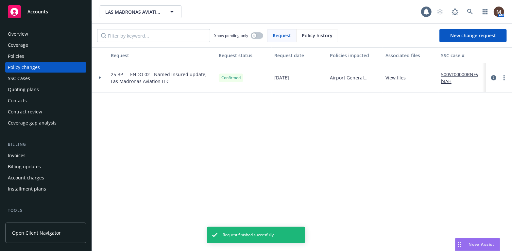
click at [21, 56] on div "Policies" at bounding box center [16, 56] width 16 height 10
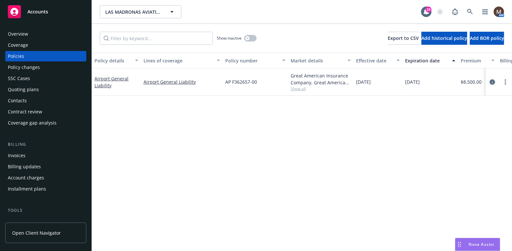
click at [492, 80] on icon "circleInformation" at bounding box center [492, 81] width 5 height 5
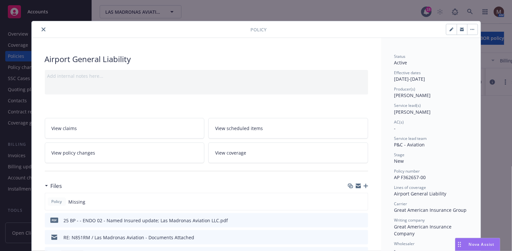
scroll to position [19, 0]
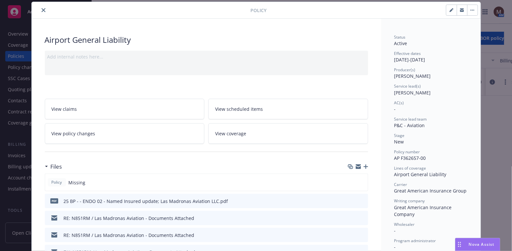
click at [364, 164] on icon "button" at bounding box center [366, 166] width 5 height 5
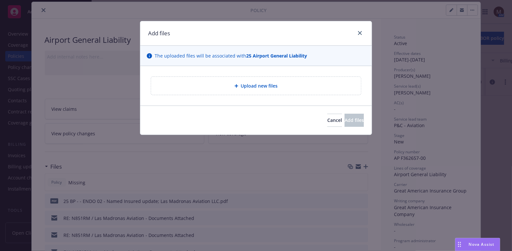
type textarea "x"
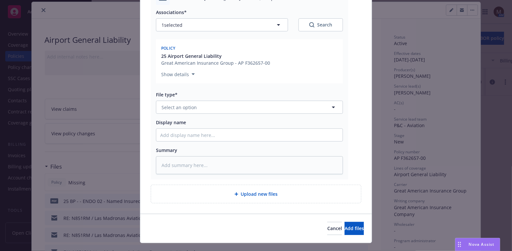
scroll to position [98, 0]
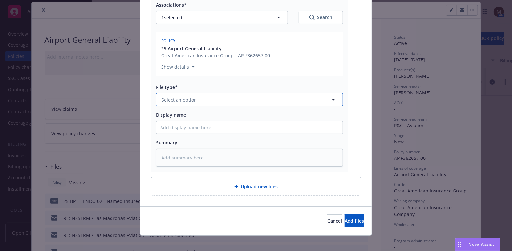
click at [331, 98] on icon "button" at bounding box center [334, 100] width 8 height 8
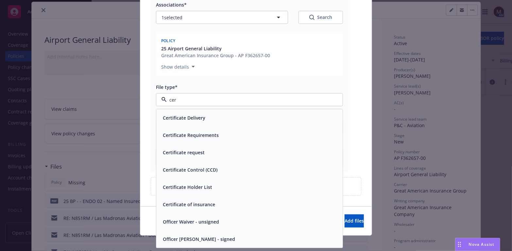
type input "cert"
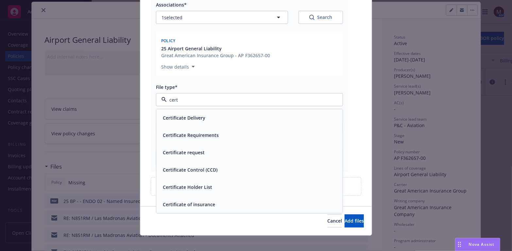
click at [203, 204] on span "Certificate of insurance" at bounding box center [189, 204] width 52 height 7
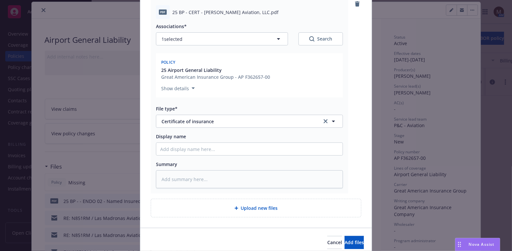
scroll to position [65, 0]
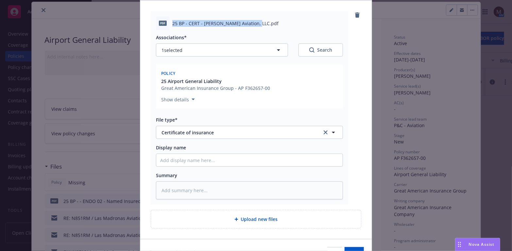
drag, startPoint x: 260, startPoint y: 22, endPoint x: 167, endPoint y: 21, distance: 92.8
click at [167, 21] on div "pdf 25 BP - CERT - Wright Aviation, LLC.pdf" at bounding box center [249, 23] width 187 height 14
copy div "25 BP - CERT - [PERSON_NAME] Aviation, LLC.pdf"
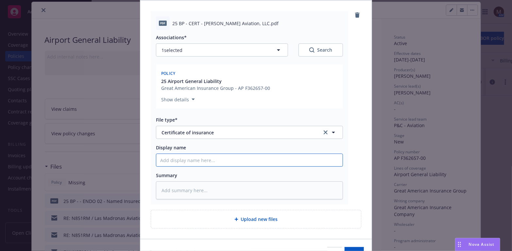
click at [169, 157] on input "Display name" at bounding box center [249, 160] width 186 height 12
paste input "25 BP - CERT - [PERSON_NAME] Aviation, LLC.pdf"
type textarea "x"
type input "25 BP - CERT - [PERSON_NAME] Aviation, LLC.pdf"
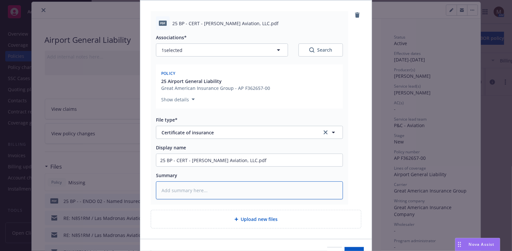
click at [172, 188] on textarea at bounding box center [249, 190] width 187 height 18
paste textarea "25 BP - CERT - [PERSON_NAME] Aviation, LLC.pdf"
type textarea "x"
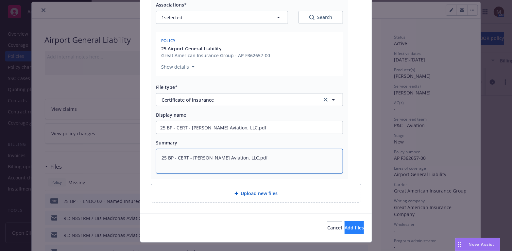
type textarea "25 BP - CERT - [PERSON_NAME] Aviation, LLC.pdf"
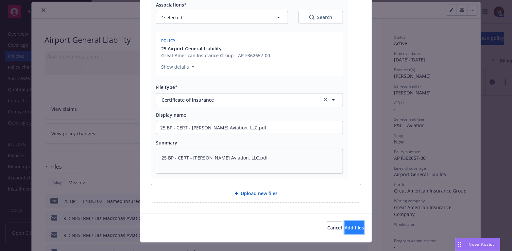
click at [345, 227] on span "Add files" at bounding box center [354, 228] width 19 height 6
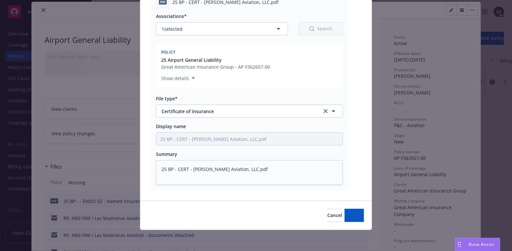
scroll to position [86, 0]
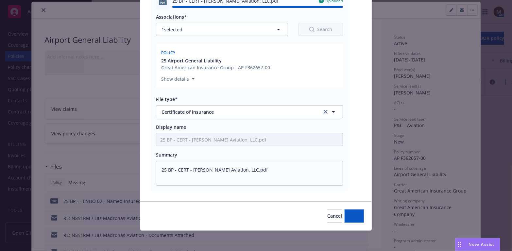
type textarea "x"
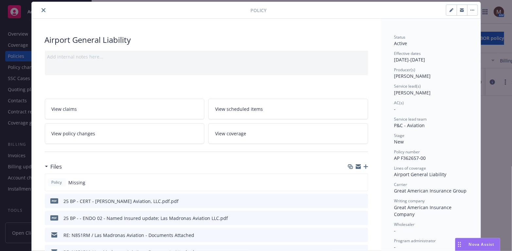
drag, startPoint x: 42, startPoint y: 9, endPoint x: 40, endPoint y: 20, distance: 10.9
click at [42, 9] on icon "close" at bounding box center [44, 10] width 4 height 4
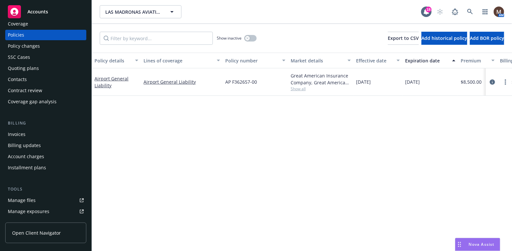
scroll to position [33, 0]
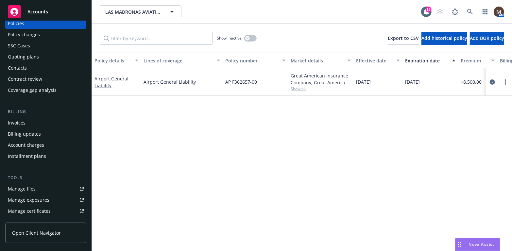
click at [36, 186] on link "Manage files" at bounding box center [45, 189] width 81 height 10
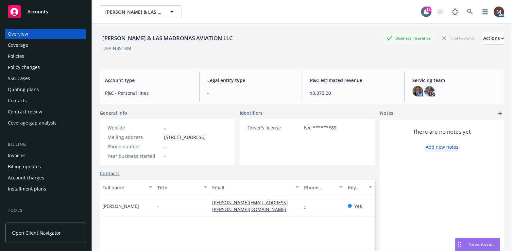
drag, startPoint x: 20, startPoint y: 57, endPoint x: 33, endPoint y: 83, distance: 29.0
click at [20, 57] on div "Policies" at bounding box center [16, 56] width 16 height 10
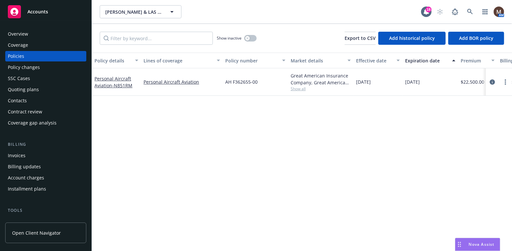
click at [30, 67] on div "Policy changes" at bounding box center [24, 67] width 32 height 10
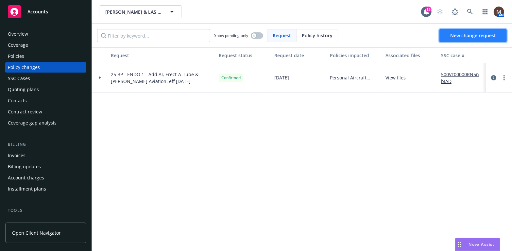
click at [473, 32] on span "New change request" at bounding box center [473, 35] width 46 height 6
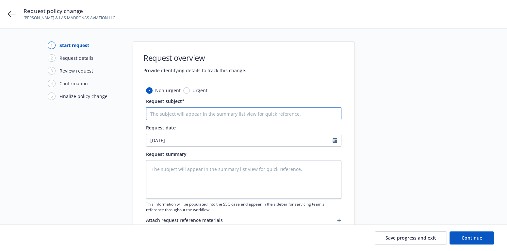
click at [160, 111] on input "Request subject*" at bounding box center [243, 113] width 195 height 13
type textarea "x"
type input "2"
type textarea "x"
type input "25"
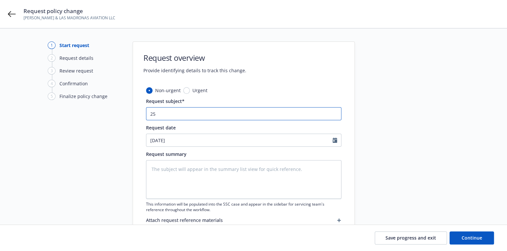
type textarea "x"
type input "25"
type textarea "x"
type input "25 b"
type textarea "x"
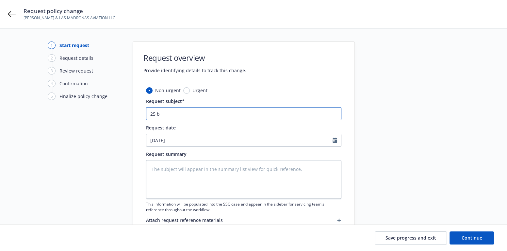
type input "25"
type textarea "x"
type input "25 B"
type textarea "x"
type input "25 BP"
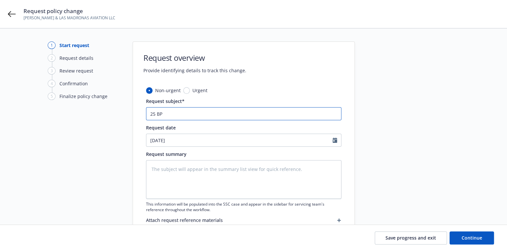
type textarea "x"
type input "25 BP"
type textarea "x"
type input "25 BP -"
type textarea "x"
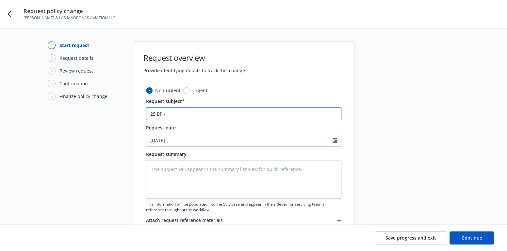
type input "25 BP - E"
type textarea "x"
type input "25 BP - EN"
type textarea "x"
type input "25 BP - END"
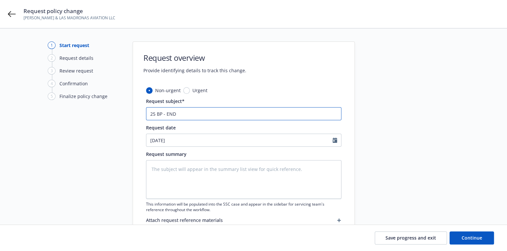
type textarea "x"
type input "25 BP - ENDO"
type textarea "x"
type input "25 BP - ENDO"
type textarea "x"
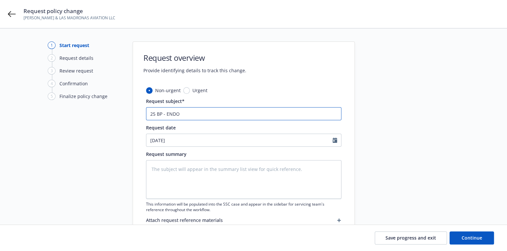
type input "25 BP - ENDO"
drag, startPoint x: 186, startPoint y: 113, endPoint x: 139, endPoint y: 114, distance: 47.4
click at [139, 114] on div "Non-urgent Urgent Request subject* 25 BP - ENDO Request date [DATE] Request sum…" at bounding box center [244, 165] width 222 height 157
paste input "25 BP - CERT - [PERSON_NAME] Aviation, LLC.pdf"
type textarea "x"
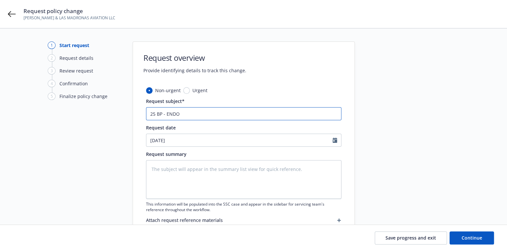
type input "25 BP - CERT - [PERSON_NAME] Aviation, LLC.pdf"
drag, startPoint x: 240, startPoint y: 113, endPoint x: 139, endPoint y: 113, distance: 101.7
click at [139, 113] on div "Non-urgent Urgent Request subject* 25 BP - CERT - [PERSON_NAME] Aviation, LLC.p…" at bounding box center [244, 165] width 222 height 157
type textarea "x"
type input "2"
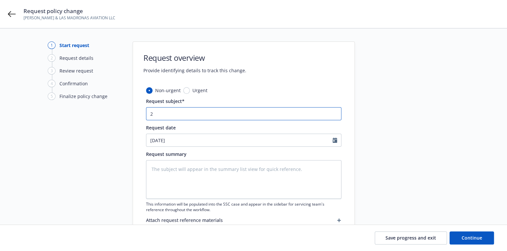
type textarea "x"
type input "25"
type textarea "x"
type input "25"
type textarea "x"
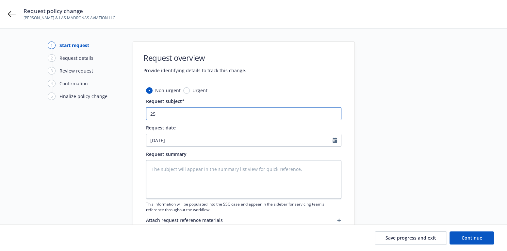
type input "25 B"
type textarea "x"
type input "25 BP"
type textarea "x"
type input "25 BP"
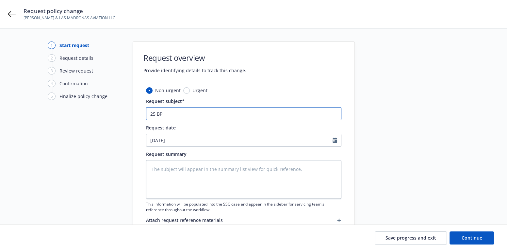
type textarea "x"
type input "25 BP -"
type textarea "x"
type input "25 BP -"
type textarea "x"
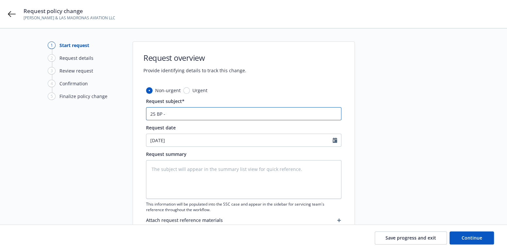
type input "25 BP - E"
type textarea "x"
type input "25 BP - EN"
type textarea "x"
type input "25 BP - END"
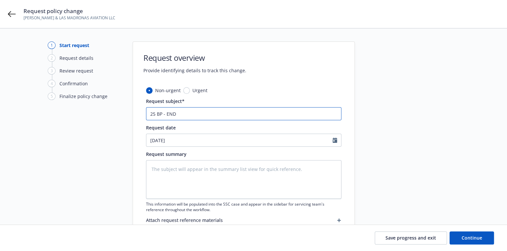
type textarea "x"
type input "25 BP - ENDO"
type textarea "x"
type input "25 BP - ENDO"
type textarea "x"
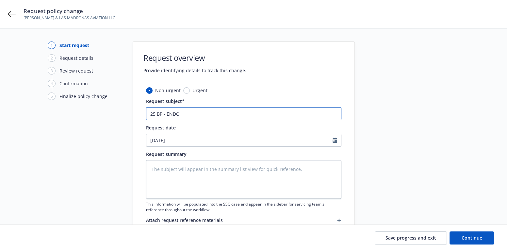
type input "25 BP - ENDO 0"
type textarea "x"
type input "25 BP - ENDO 0"
type textarea "x"
type input "25 BP - ENDO 0 -"
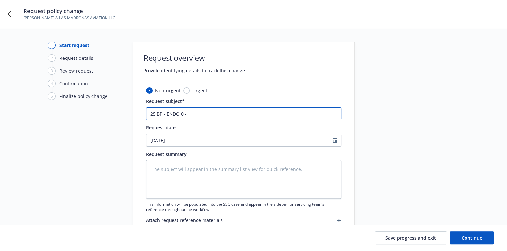
type textarea "x"
type input "25 BP - ENDO 0 -"
type textarea "x"
type input "25 BP - ENDO 0 - U"
type textarea "x"
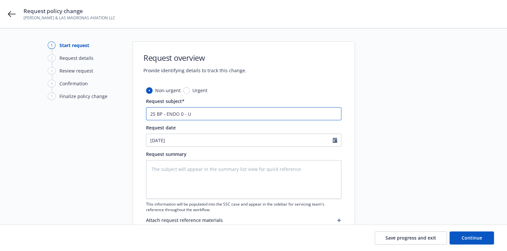
type input "25 BP - ENDO 0 - Up"
type textarea "x"
type input "25 BP - ENDO 0 - Upd"
type textarea "x"
type input "25 BP - ENDO 0 - Upda"
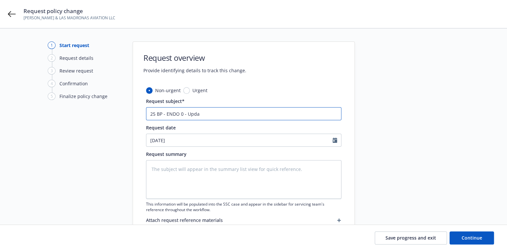
type textarea "x"
type input "25 BP - ENDO 0 - Updat"
type textarea "x"
type input "25 BP - ENDO 0 - Upd"
type textarea "x"
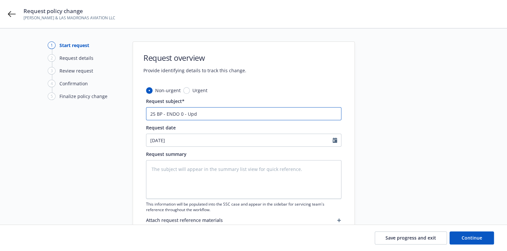
type input "25 BP - ENDO 0 - Up"
type textarea "x"
type input "25 BP - ENDO 0 - U"
type textarea "x"
type input "25 BP - ENDO 0 -"
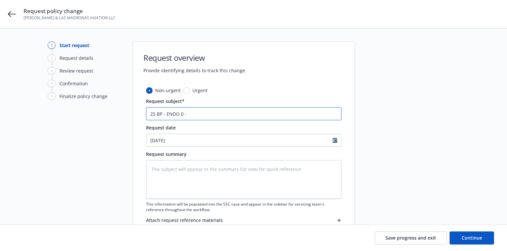
type textarea "x"
type input "25 BP - ENDO 0"
type textarea "x"
type input "25 BP - ENDO 0"
type textarea "x"
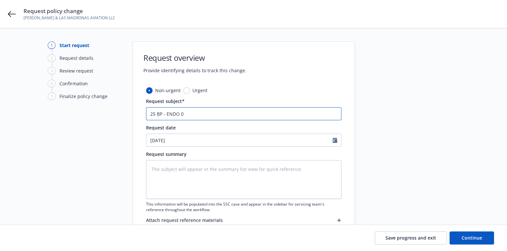
type input "25 BP - ENDO 02"
type textarea "x"
type input "25 BP - ENDO 02"
type textarea "x"
type input "25 BP - ENDO 02 -"
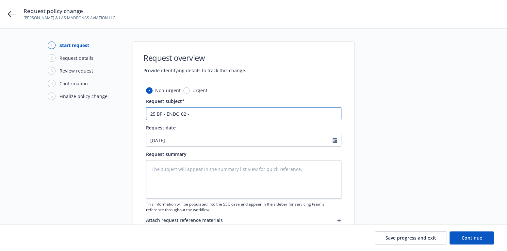
type textarea "x"
type input "25 BP - ENDO 02 -"
type textarea "x"
type input "25 BP - ENDO 02 - U"
type textarea "x"
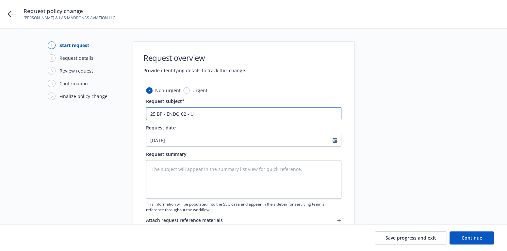
type input "25 BP - ENDO 02 - Up"
type textarea "x"
type input "25 BP - ENDO 02 - Upd"
type textarea "x"
type input "25 BP - ENDO 02 - Upda"
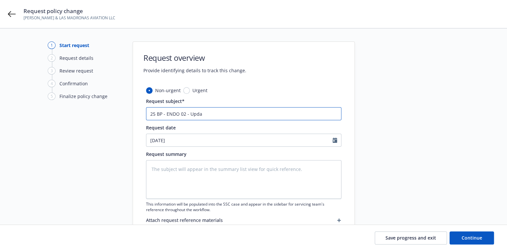
type textarea "x"
type input "25 BP - ENDO 02 - Updat"
type textarea "x"
type input "25 BP - ENDO 02 - Update"
type textarea "x"
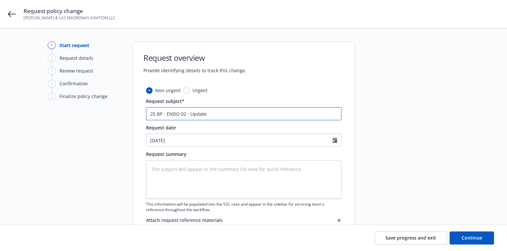
type input "25 BP - ENDO 02 - Updated"
type textarea "x"
type input "25 BP - ENDO 02 - Updated"
type textarea "x"
type input "25 BP - ENDO 02 - Updated N"
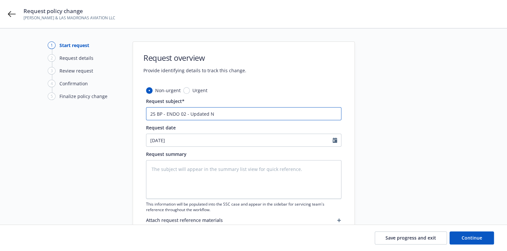
type textarea "x"
type input "25 BP - ENDO 02 - Updated Na"
type textarea "x"
type input "25 BP - ENDO 02 - Updated Nam"
type textarea "x"
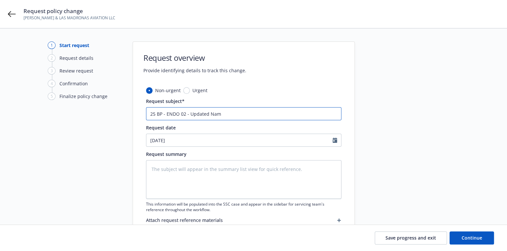
type input "25 BP - ENDO 02 - Updated Name"
type textarea "x"
type input "25 BP - ENDO 02 - Updated Named"
type textarea "x"
type input "25 BP - ENDO 02 - Updated Named"
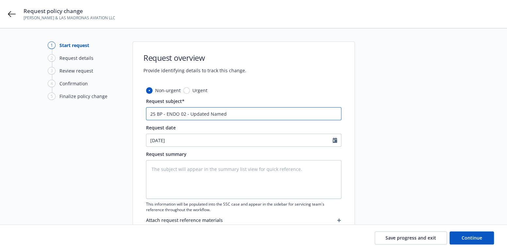
type textarea "x"
type input "25 BP - ENDO 02 - Updated Named I"
type textarea "x"
type input "25 BP - ENDO 02 - Updated Named Ins"
type textarea "x"
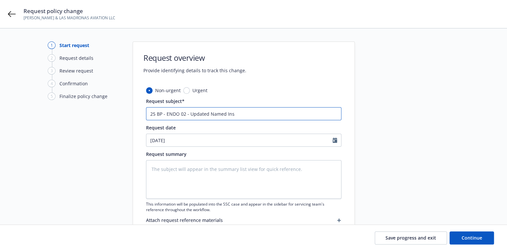
type input "25 BP - ENDO 02 - Updated Named Insu"
type textarea "x"
type input "25 BP - ENDO 02 - Updated Named Insur"
type textarea "x"
type input "25 BP - ENDO 02 - Updated Named Insure"
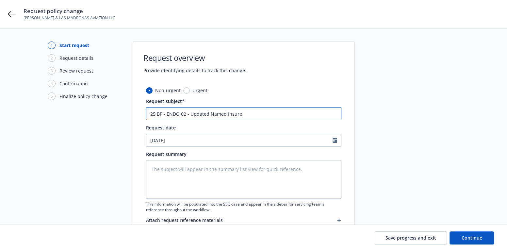
type textarea "x"
type input "25 BP - ENDO 02 - Updated Named Insured"
type textarea "x"
type input "25 BP - ENDO 02 - Updated Named Insured"
type textarea "x"
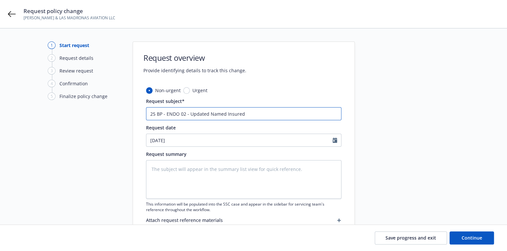
type input "25 BP - ENDO 02 - Updated Named Insured t"
type textarea "x"
type input "25 BP - ENDO 02 - Updated Named Insured to"
type textarea "x"
type input "25 BP - ENDO 02 - Updated Named Insured to"
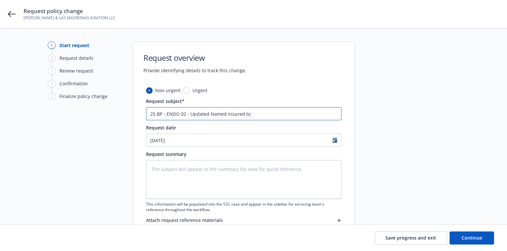
type textarea "x"
type input "25 BP - ENDO 02 - Updated Named Insured to ""
type textarea "x"
type input "25 BP - ENDO 02 - Updated Named Insured to "M"
type textarea "x"
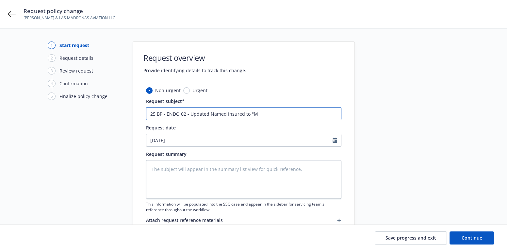
type input "25 BP - ENDO 02 - Updated Named Insured to "Ma"
type textarea "x"
type input "25 BP - ENDO 02 - Updated Named Insured to "Mad"
type textarea "x"
type input "25 BP - ENDO 02 - Updated Named Insured to "Madr"
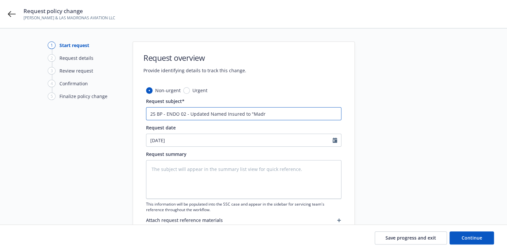
type textarea "x"
type input "25 BP - ENDO 02 - Updated Named Insured to "[PERSON_NAME]"
type textarea "x"
type input "25 BP - ENDO 02 - Updated Named Insured to "[PERSON_NAME]"
type textarea "x"
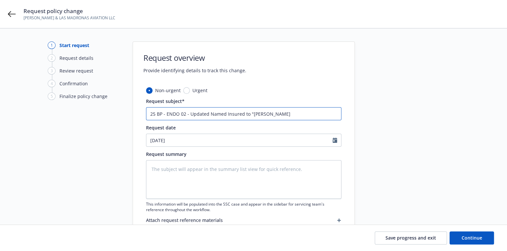
type input "25 BP - ENDO 02 - Updated Named Insured to "Madrona"
type textarea "x"
type input "25 BP - ENDO 02 - Updated Named Insured to "Madronas"
type textarea "x"
type input "25 BP - ENDO 02 - Updated Named Insured to "Madronas"
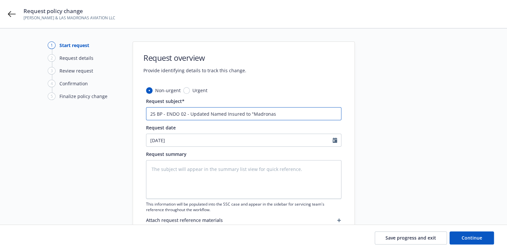
type textarea "x"
type input "25 BP - ENDO 02 - Updated Named Insured to "Madronas A"
type textarea "x"
type input "25 BP - ENDO 02 - Updated Named Insured to "Madronas Av"
type textarea "x"
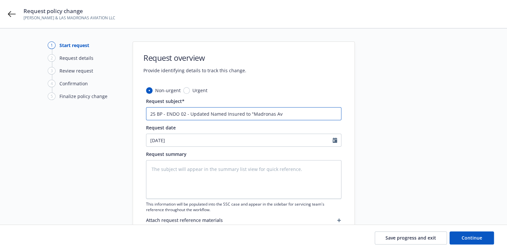
type input "25 BP - ENDO 02 - Updated Named Insured to "Madronas A"
type textarea "x"
type input "25 BP - ENDO 02 - Updated Named Insured to "Madronas"
type textarea "x"
type input "25 BP - ENDO 02 - Updated Named Insured to "Madronas"
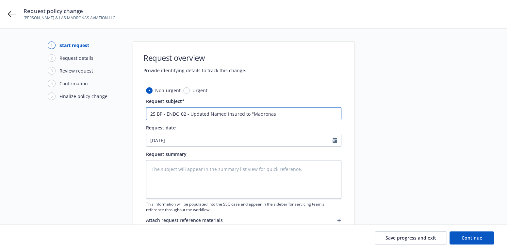
type textarea "x"
type input "25 BP - ENDO 02 - Updated Named Insured to "Madrona"
type textarea "x"
type input "25 BP - ENDO 02 - Updated Named Insured to "[PERSON_NAME]"
type textarea "x"
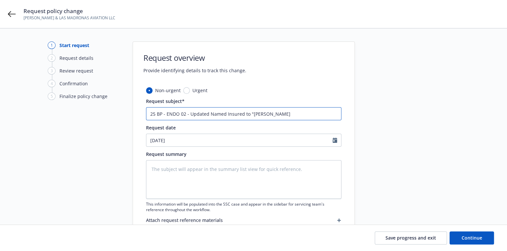
type input "25 BP - ENDO 02 - Updated Named Insured to "[PERSON_NAME]"
type textarea "x"
type input "25 BP - ENDO 02 - Updated Named Insured to "Madr"
type textarea "x"
type input "25 BP - ENDO 02 - Updated Named Insured to "Mad"
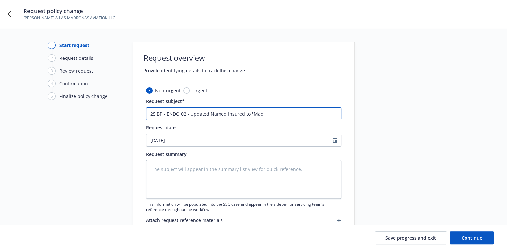
type textarea "x"
type input "25 BP - ENDO 02 - Updated Named Insured to "Ma"
type textarea "x"
type input "25 BP - ENDO 02 - Updated Named Insured to "M"
type textarea "x"
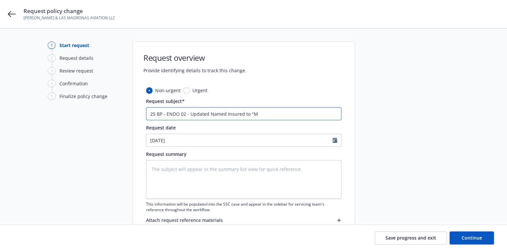
type input "25 BP - ENDO 02 - Updated Named Insured to ""
type textarea "x"
type input "25 BP - ENDO 02 - Updated Named Insured to "L"
type textarea "x"
type input "25 BP - ENDO 02 - Updated Named Insured to "La"
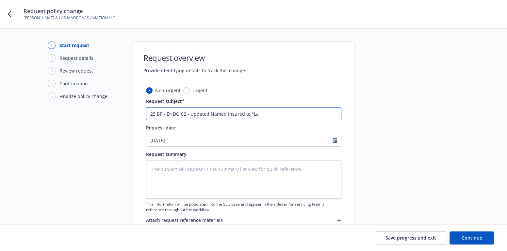
type textarea "x"
type input "25 BP - ENDO 02 - Updated Named Insured to "Las"
type textarea "x"
type input "25 BP - ENDO 02 - Updated Named Insured to "Las"
type textarea "x"
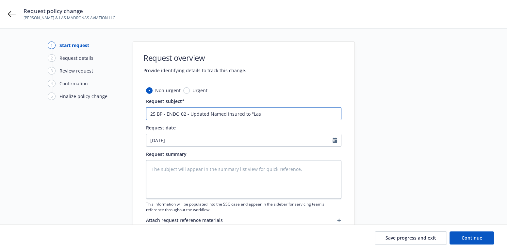
type input "25 BP - ENDO 02 - Updated Named Insured to "Las m"
drag, startPoint x: 325, startPoint y: 115, endPoint x: 126, endPoint y: 114, distance: 199.1
click at [126, 114] on div "1 Start request 2 Request details 3 Review request 4 Confirmation 5 Finalize po…" at bounding box center [254, 143] width 492 height 203
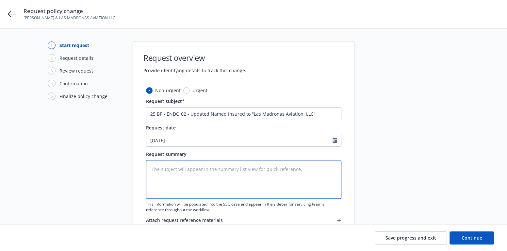
click at [163, 168] on textarea at bounding box center [243, 179] width 195 height 39
paste textarea "25 BP - ENDO 02 - Updated Named Insured to "Las Madronas Aviation, LLC""
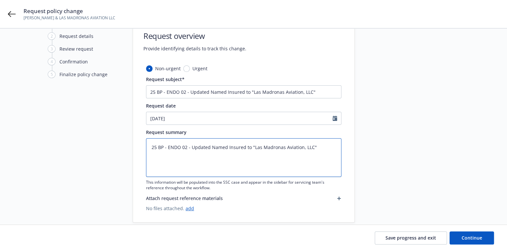
scroll to position [33, 0]
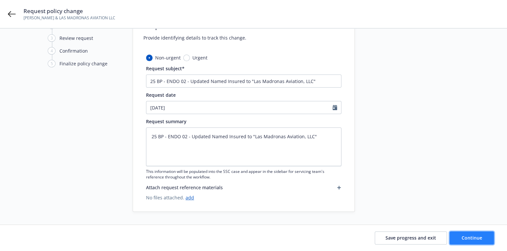
click at [463, 236] on span "Continue" at bounding box center [472, 238] width 21 height 6
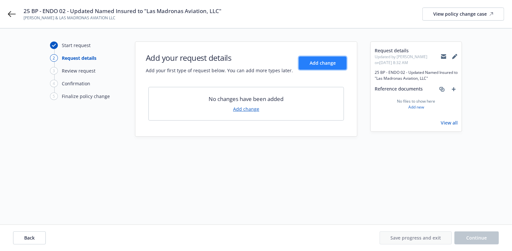
click at [327, 64] on span "Add change" at bounding box center [323, 63] width 26 height 6
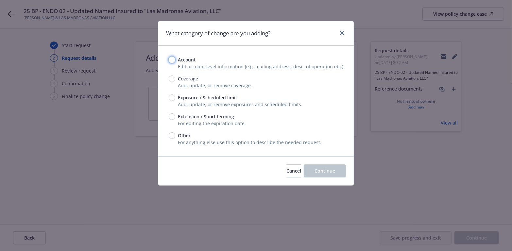
click at [172, 61] on input "Account" at bounding box center [172, 60] width 7 height 7
click at [333, 167] on button "Continue" at bounding box center [325, 170] width 42 height 13
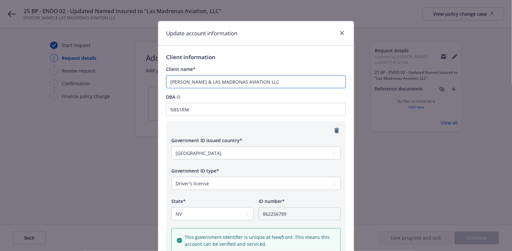
drag, startPoint x: 195, startPoint y: 82, endPoint x: 159, endPoint y: 81, distance: 36.0
click at [159, 81] on div "Client information Client name* [PERSON_NAME] & LAS MADRONAS AVIATION LLC DBA N…" at bounding box center [255, 256] width 195 height 421
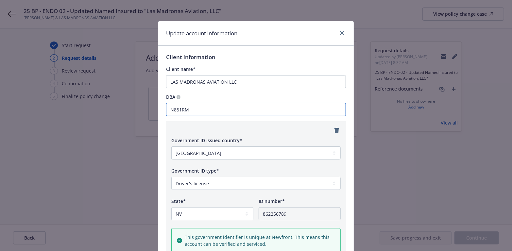
click at [195, 110] on input "N851RM" at bounding box center [256, 109] width 180 height 13
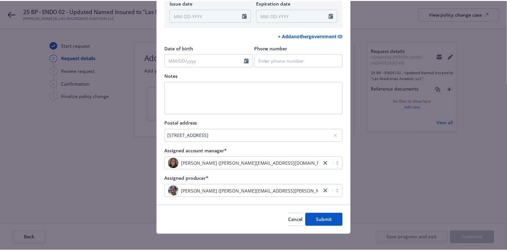
scroll to position [266, 0]
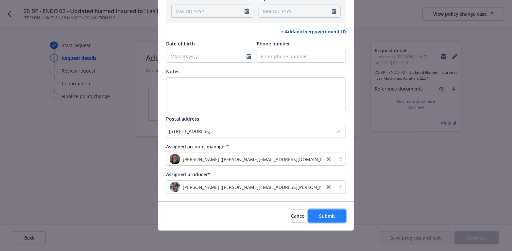
click at [326, 213] on span "Submit" at bounding box center [327, 216] width 16 height 6
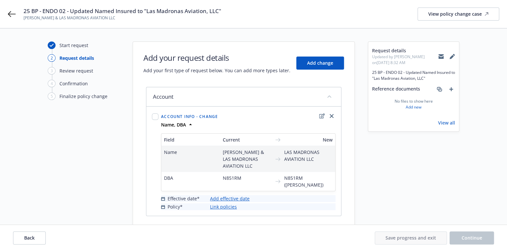
click at [229, 195] on link "Add effective date" at bounding box center [230, 198] width 40 height 7
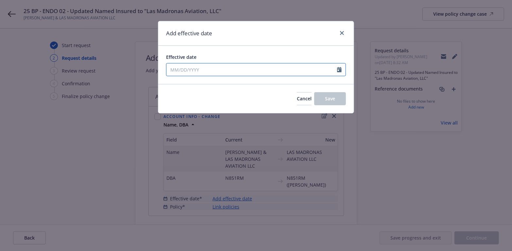
click at [341, 69] on icon "Calendar" at bounding box center [339, 69] width 5 height 5
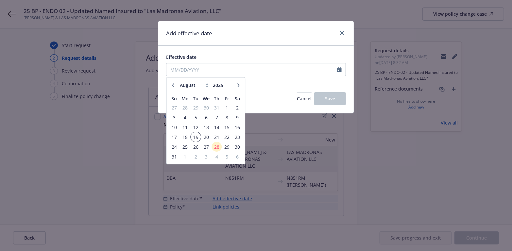
click at [197, 135] on span "19" at bounding box center [195, 137] width 9 height 8
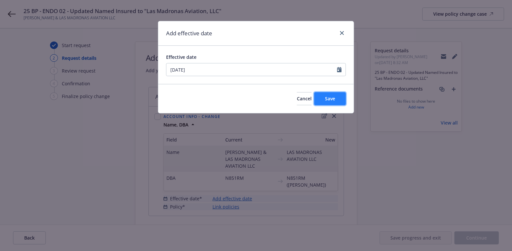
click at [336, 97] on button "Save" at bounding box center [330, 98] width 32 height 13
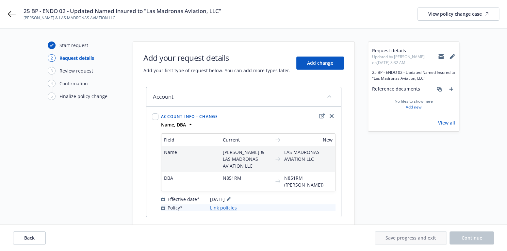
click at [221, 204] on link "Link policies" at bounding box center [223, 207] width 27 height 7
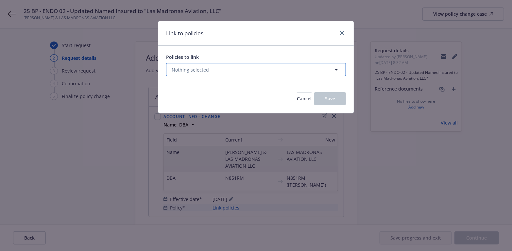
click at [338, 69] on icon "button" at bounding box center [336, 70] width 8 height 8
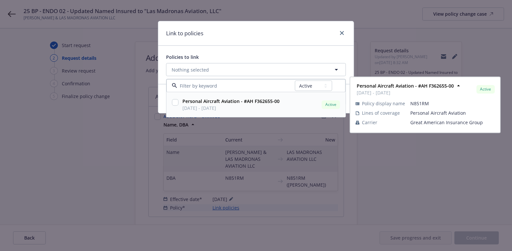
click at [177, 101] on input "checkbox" at bounding box center [175, 102] width 7 height 7
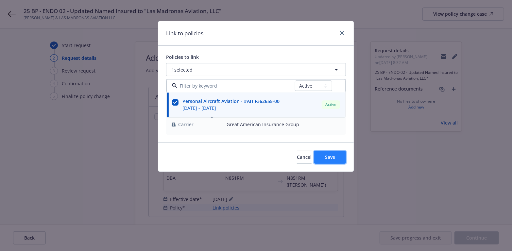
click at [334, 156] on span "Save" at bounding box center [330, 157] width 10 height 6
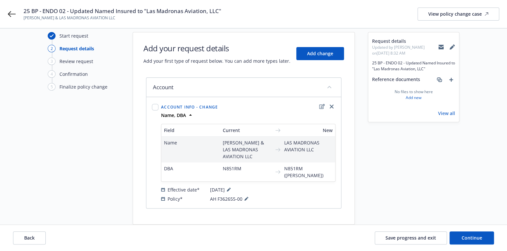
scroll to position [15, 0]
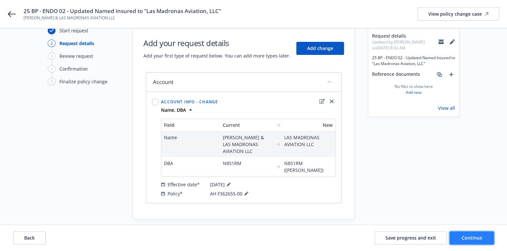
click at [460, 235] on button "Continue" at bounding box center [472, 237] width 44 height 13
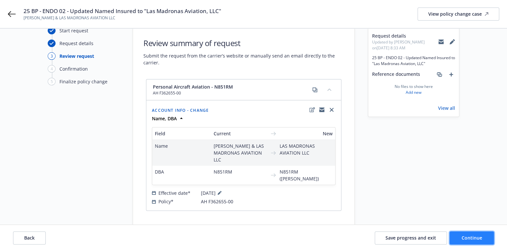
click at [471, 236] on span "Continue" at bounding box center [472, 238] width 21 height 6
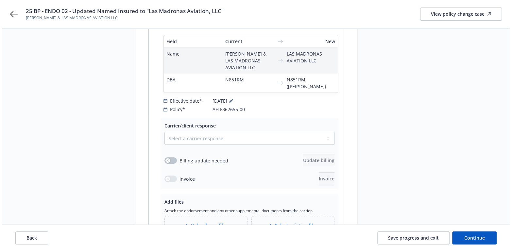
scroll to position [113, 0]
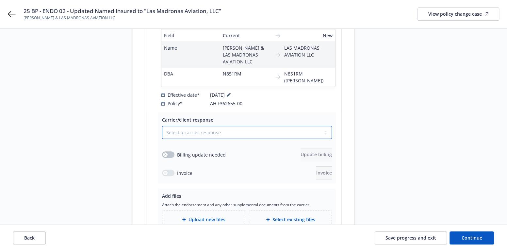
drag, startPoint x: 325, startPoint y: 118, endPoint x: 308, endPoint y: 116, distance: 17.0
click at [325, 126] on select "Select a carrier response Accepted Accepted with revision No endorsement needed…" at bounding box center [247, 132] width 170 height 13
click at [162, 126] on select "Select a carrier response Accepted Accepted with revision No endorsement needed…" at bounding box center [247, 132] width 170 height 13
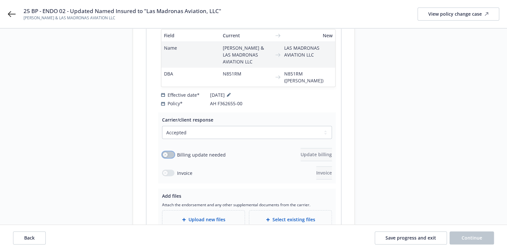
click at [165, 153] on icon "button" at bounding box center [165, 154] width 3 height 3
click at [168, 151] on button "button" at bounding box center [168, 154] width 12 height 7
click at [200, 216] on span "Upload new files" at bounding box center [207, 219] width 37 height 7
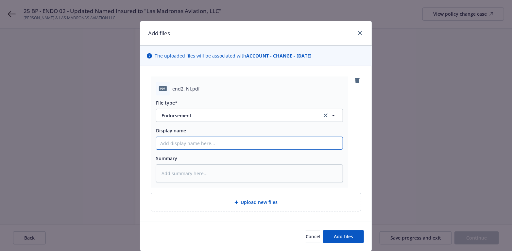
click at [207, 142] on input "Display name" at bounding box center [249, 143] width 186 height 12
paste input "25 BP - ENDO 02 - Updated Named Insured to "Las Madronas Aviation, LLC""
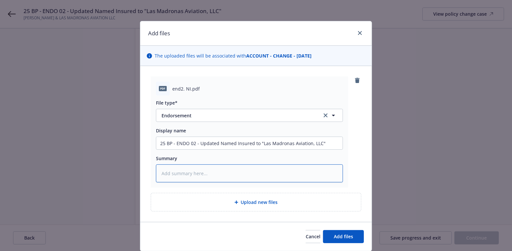
click at [182, 174] on textarea at bounding box center [249, 173] width 187 height 18
paste textarea "25 BP - ENDO 02 - Updated Named Insured to "Las Madronas Aviation, LLC""
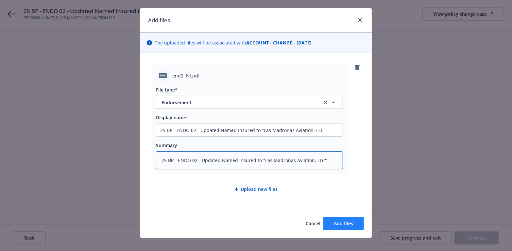
scroll to position [21, 0]
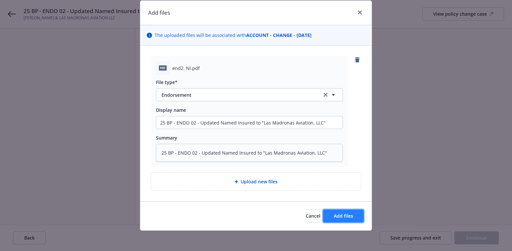
click at [340, 215] on span "Add files" at bounding box center [343, 216] width 19 height 6
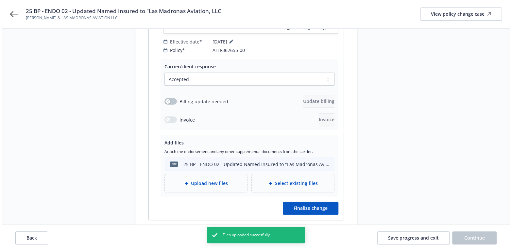
scroll to position [176, 0]
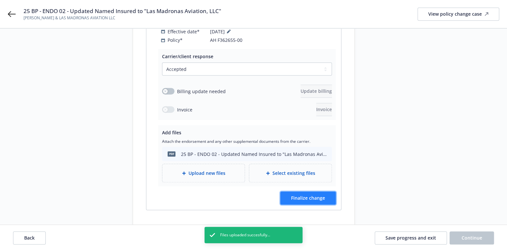
click at [322, 195] on span "Finalize change" at bounding box center [308, 198] width 34 height 6
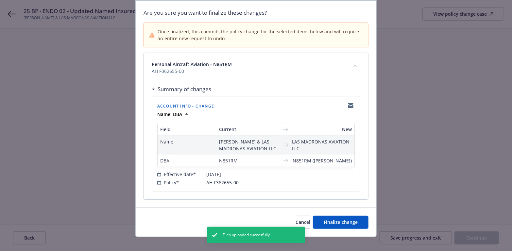
scroll to position [51, 0]
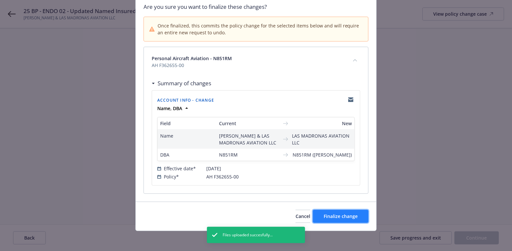
click at [340, 213] on span "Finalize change" at bounding box center [341, 216] width 34 height 6
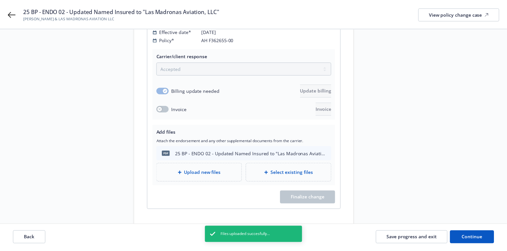
scroll to position [176, 0]
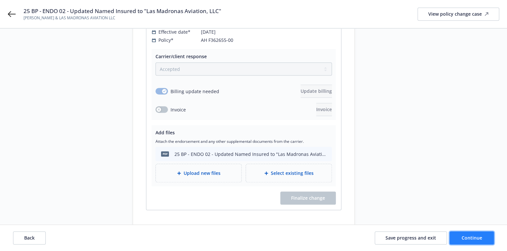
click at [474, 233] on button "Continue" at bounding box center [472, 237] width 44 height 13
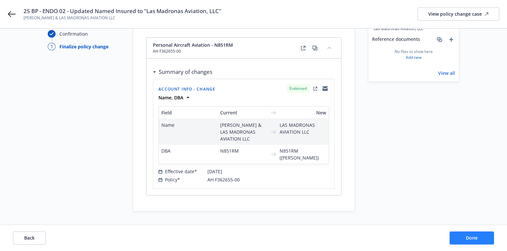
scroll to position [42, 0]
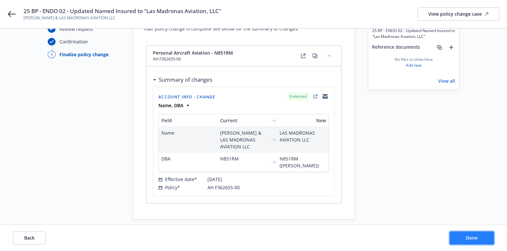
click at [471, 235] on span "Done" at bounding box center [472, 238] width 12 height 6
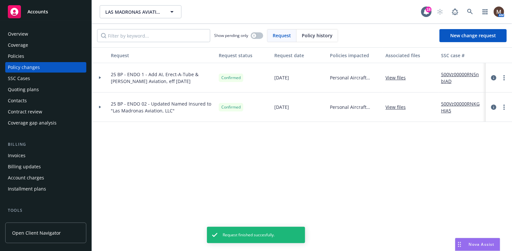
click at [21, 54] on div "Policies" at bounding box center [16, 56] width 16 height 10
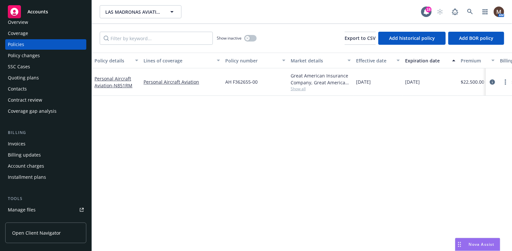
scroll to position [33, 0]
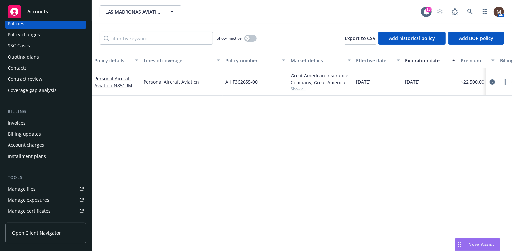
click at [31, 189] on div "Manage files" at bounding box center [22, 189] width 28 height 10
